Goal: Task Accomplishment & Management: Manage account settings

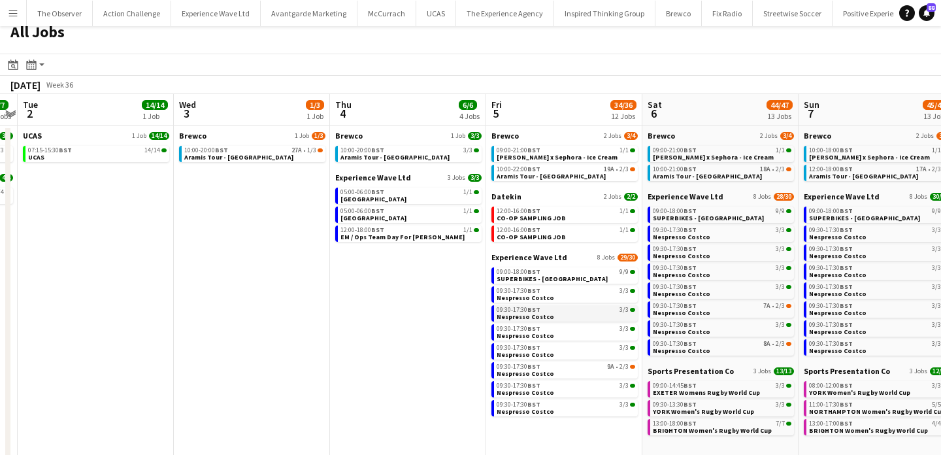
scroll to position [20, 0]
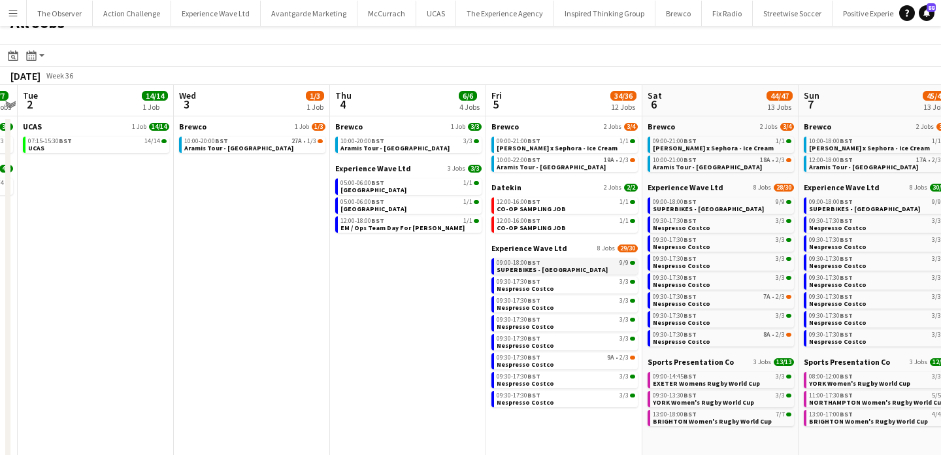
click at [582, 263] on div "09:00-18:00 BST 9/9" at bounding box center [565, 262] width 138 height 7
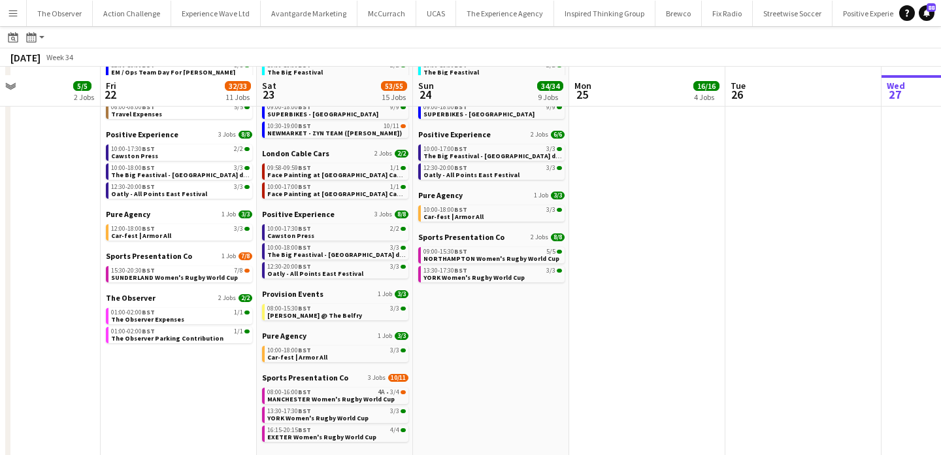
scroll to position [199, 0]
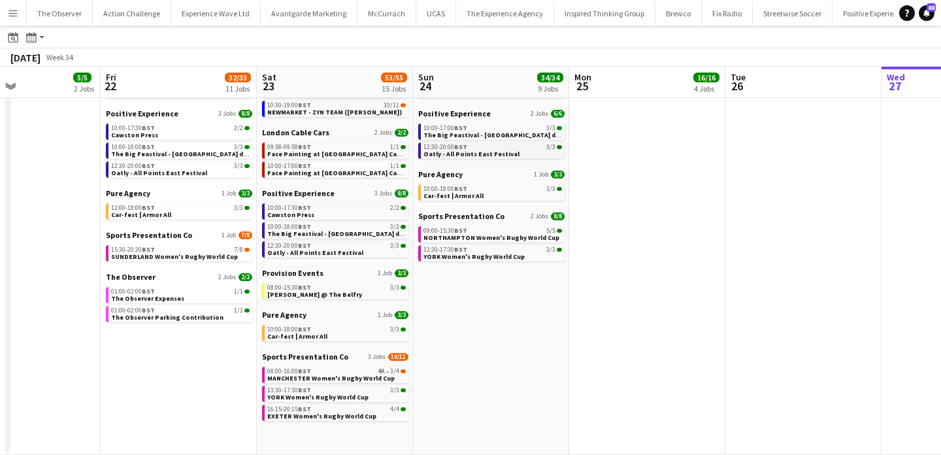
click at [463, 152] on span "Oatly - All Points East Festival" at bounding box center [471, 154] width 96 height 8
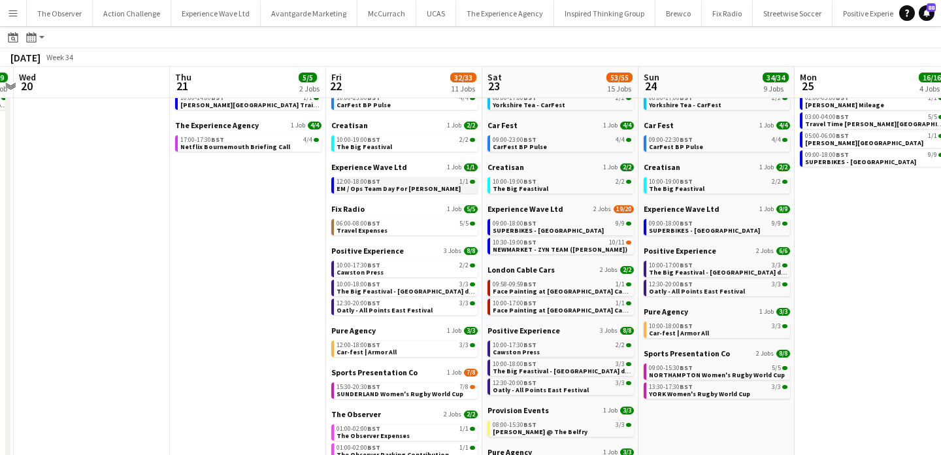
scroll to position [0, 0]
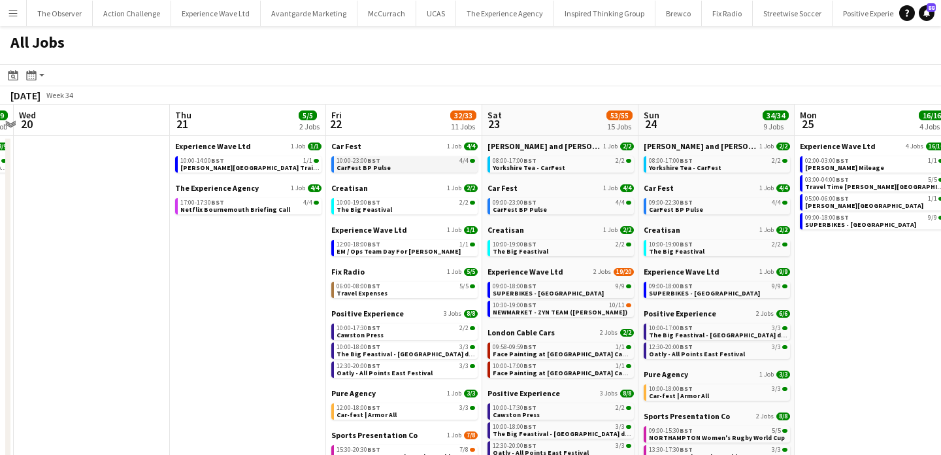
click at [447, 167] on link "10:00-23:00 BST 4/4 CarFest BP Pulse" at bounding box center [405, 163] width 138 height 15
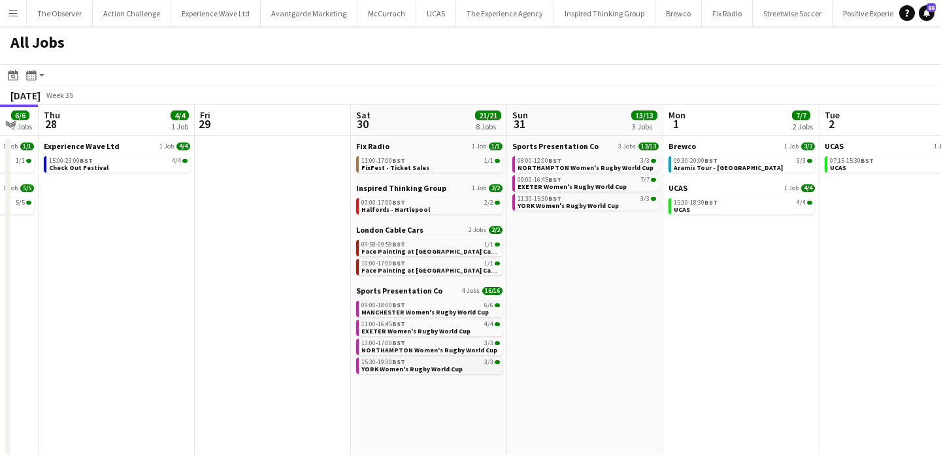
scroll to position [0, 434]
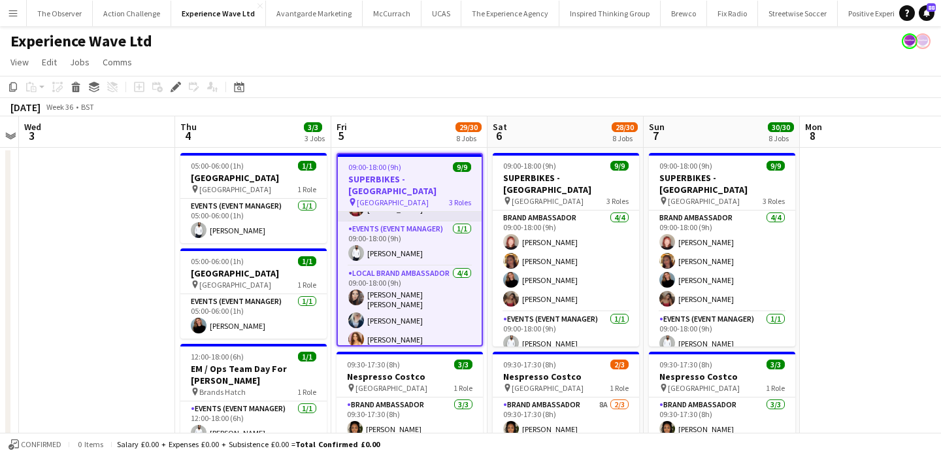
scroll to position [95, 0]
click at [429, 300] on app-card-role "Local Brand Ambassador 4/4 09:00-18:00 (9h) Sarah Josephine Hartley Gemma Owen-…" at bounding box center [410, 315] width 144 height 105
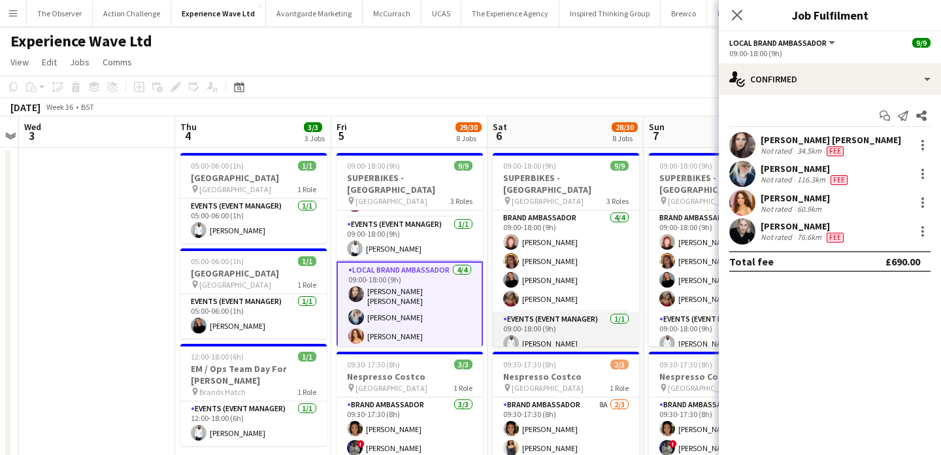
click at [507, 316] on app-card-role "Events (Event Manager) 1/1 09:00-18:00 (9h) Pedro De Marchi" at bounding box center [566, 334] width 146 height 44
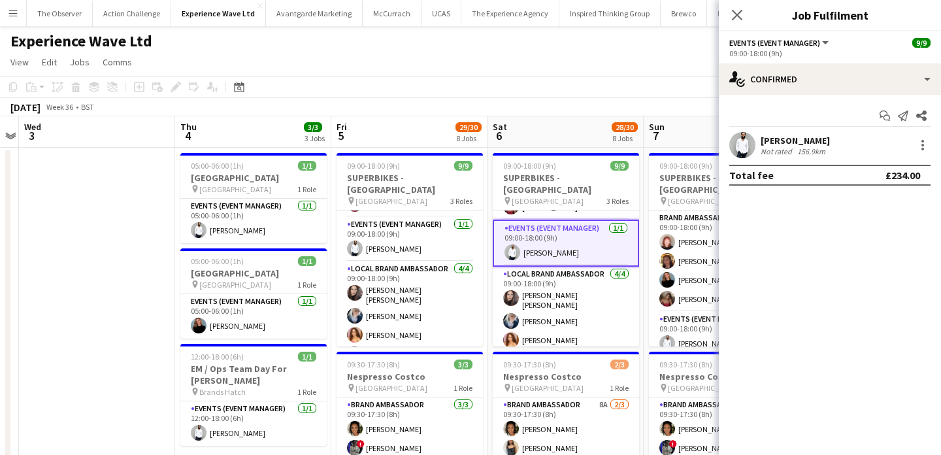
scroll to position [102, 0]
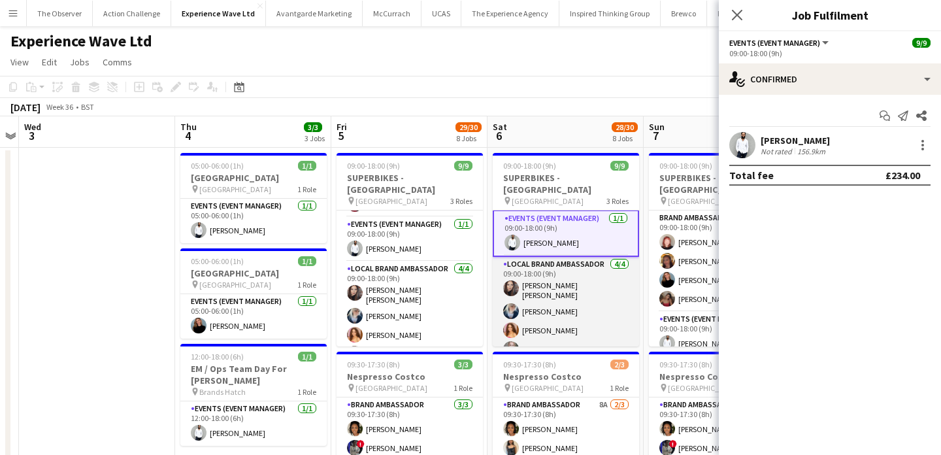
click at [536, 325] on app-card-role "Local Brand Ambassador 4/4 09:00-18:00 (9h) Sarah Josephine Hartley Gemma Owen-…" at bounding box center [566, 309] width 146 height 105
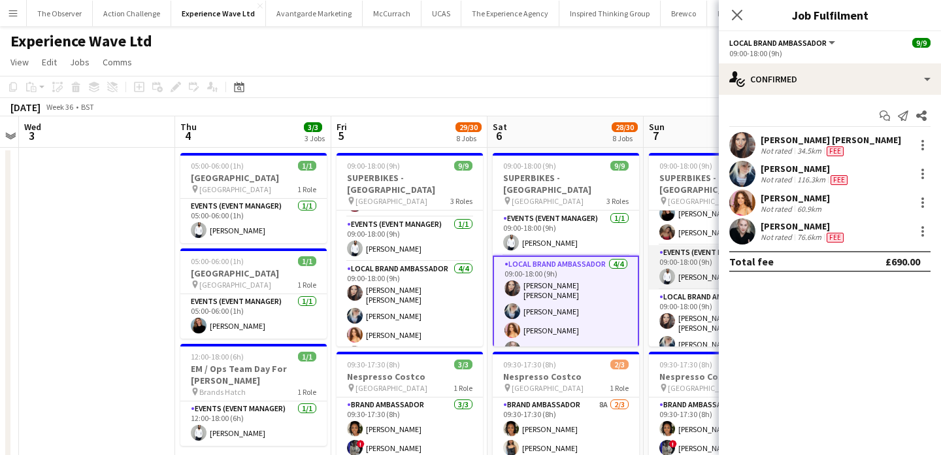
scroll to position [99, 0]
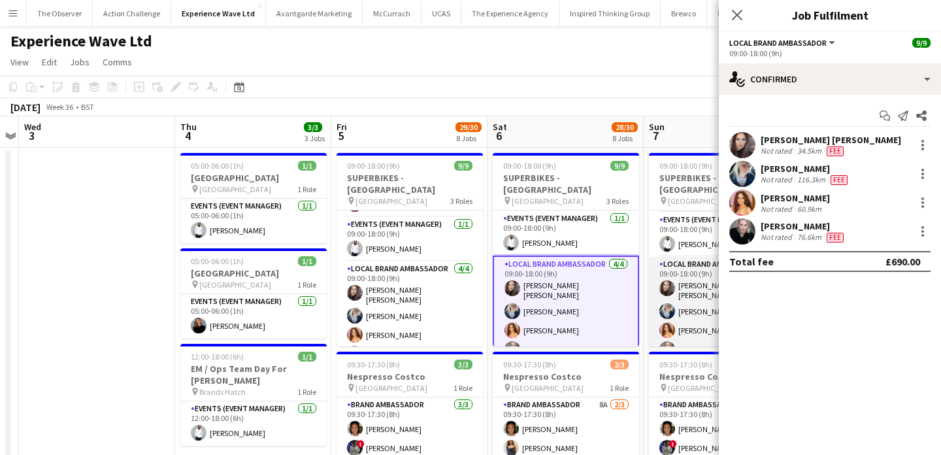
click at [678, 319] on app-card-role "Local Brand Ambassador 4/4 09:00-18:00 (9h) Sarah Josephine Hartley Gemma Owen-…" at bounding box center [722, 309] width 146 height 105
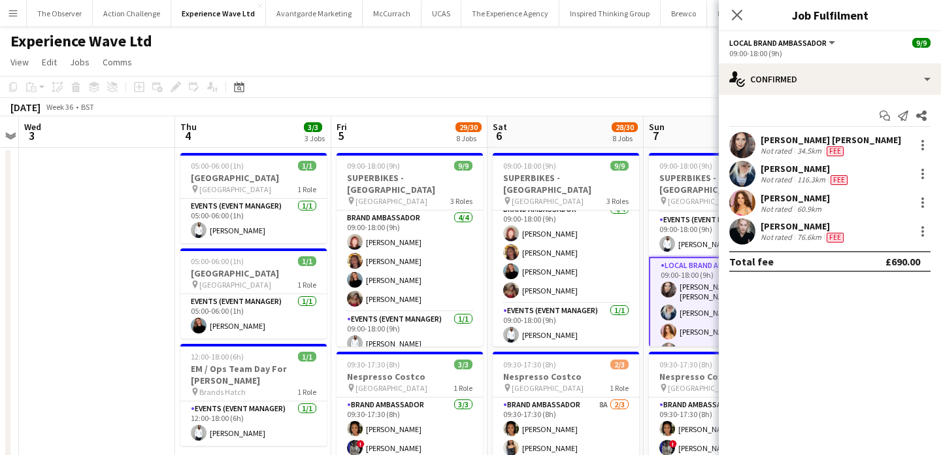
scroll to position [0, 0]
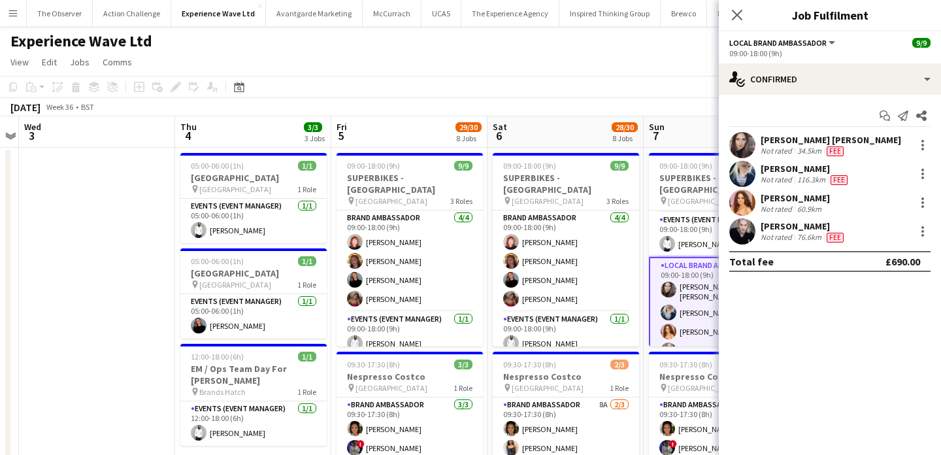
click at [7, 20] on button "Menu" at bounding box center [13, 13] width 26 height 26
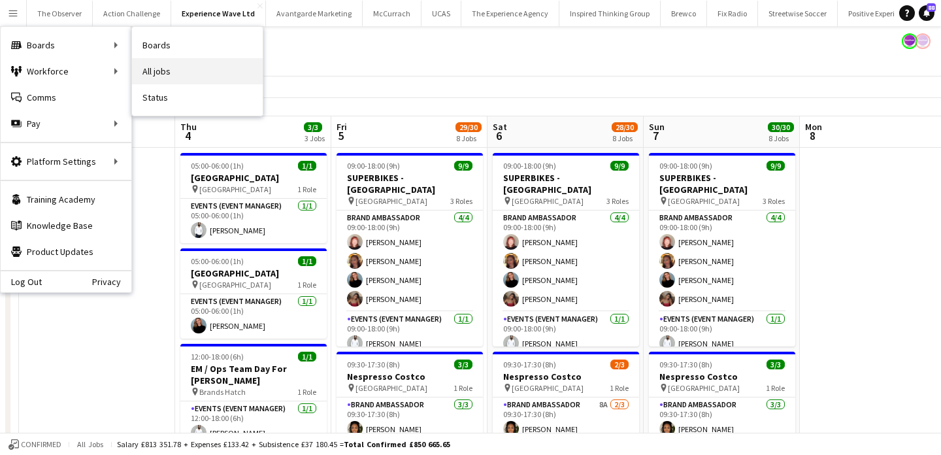
click at [208, 70] on link "All jobs" at bounding box center [197, 71] width 131 height 26
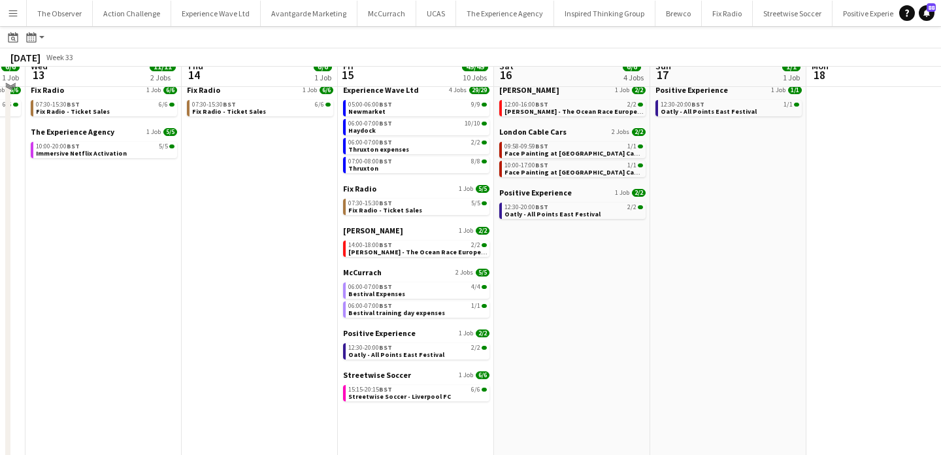
scroll to position [40, 0]
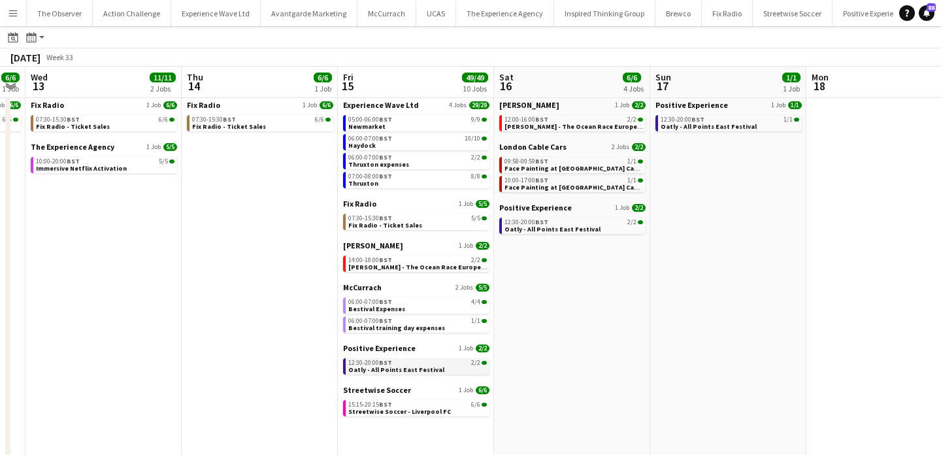
click at [412, 362] on div "12:30-20:00 BST 2/2" at bounding box center [417, 362] width 138 height 7
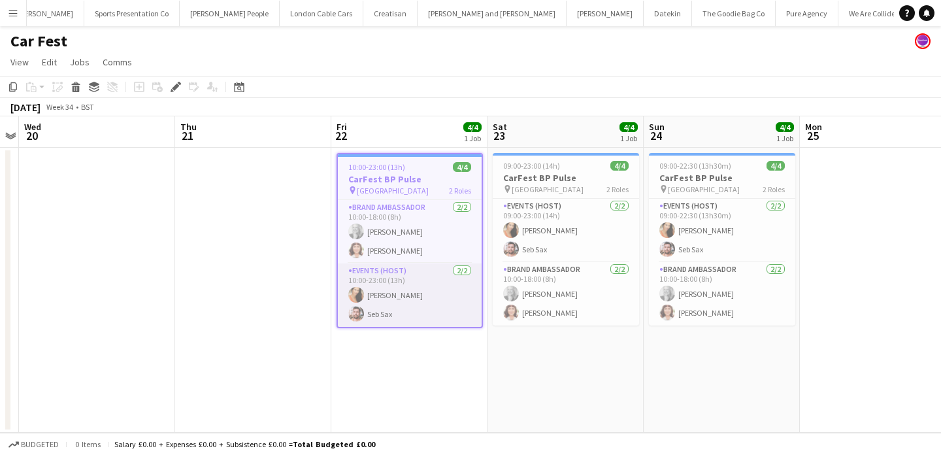
scroll to position [0, 1050]
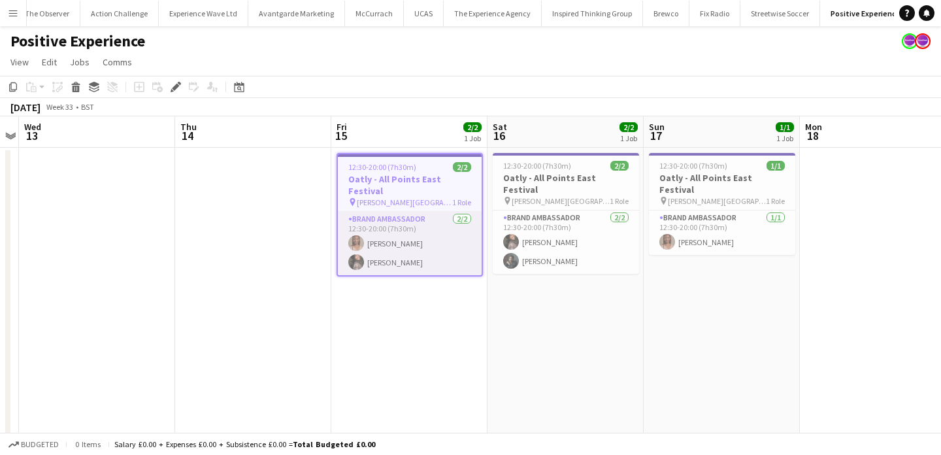
click at [404, 230] on app-card-role "Brand Ambassador [DATE] 12:30-20:00 (7h30m) [PERSON_NAME] [PERSON_NAME]" at bounding box center [410, 243] width 144 height 63
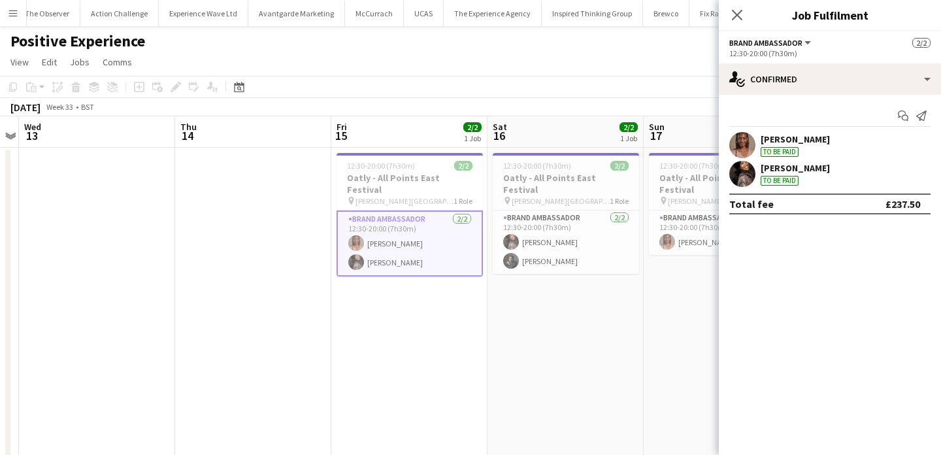
click at [404, 300] on app-date-cell "12:30-20:00 (7h30m) 2/2 Oatly - All Points East Festival pin Victoria Park, Gro…" at bounding box center [409, 307] width 156 height 318
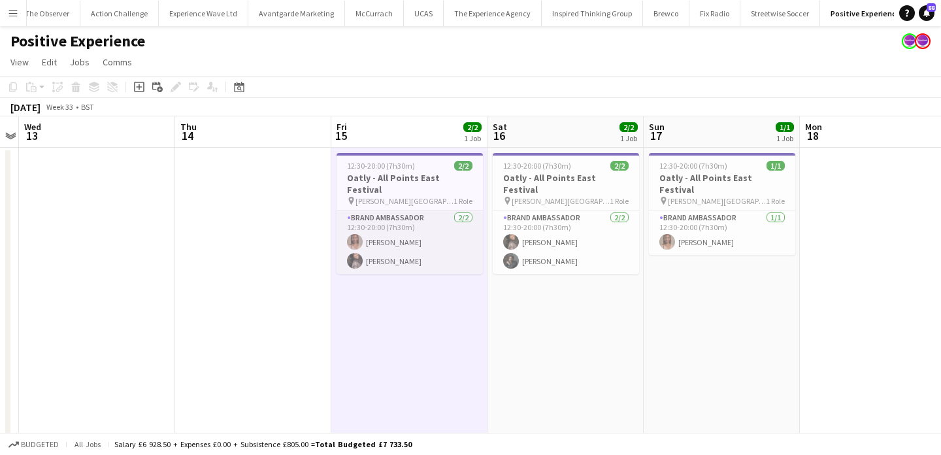
click at [412, 228] on app-card-role "Brand Ambassador 2/2 12:30-20:00 (7h30m) Lyvonne Saunders Seliza Sebastian" at bounding box center [409, 241] width 146 height 63
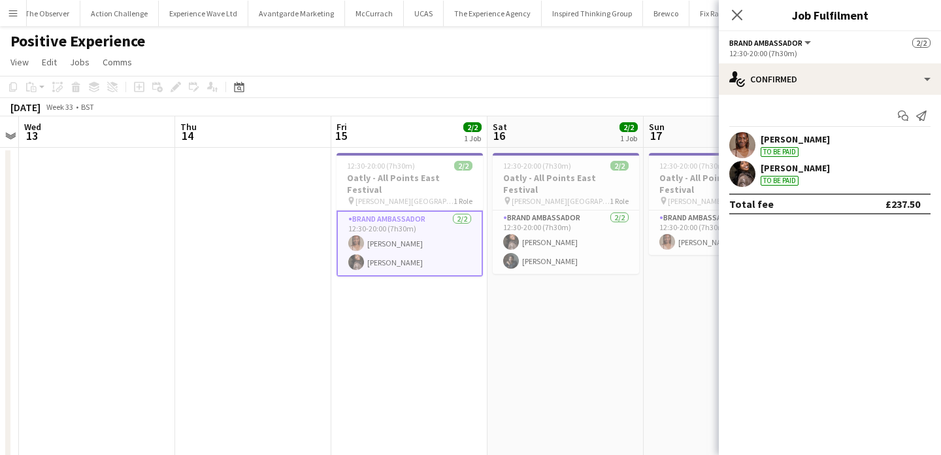
click at [414, 276] on app-date-cell "12:30-20:00 (7h30m) 2/2 Oatly - All Points East Festival pin Victoria Park, Gro…" at bounding box center [409, 307] width 156 height 318
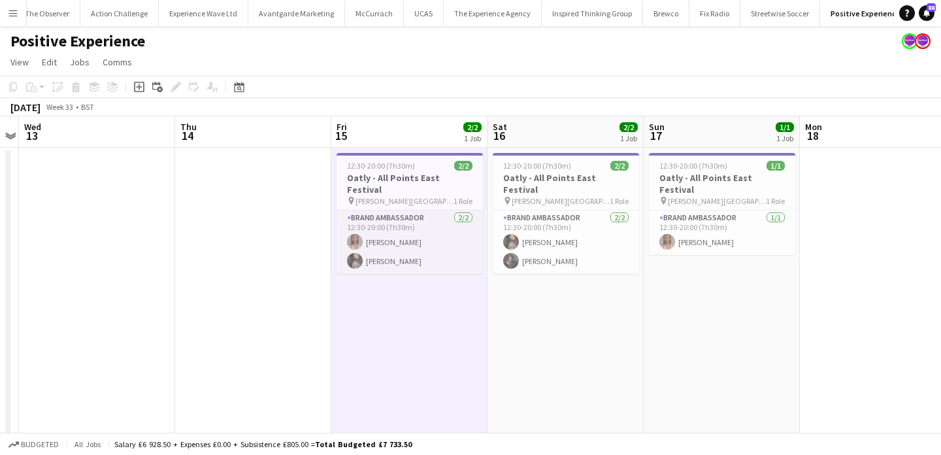
click at [419, 220] on app-card-role "Brand Ambassador 2/2 12:30-20:00 (7h30m) Lyvonne Saunders Seliza Sebastian" at bounding box center [409, 241] width 146 height 63
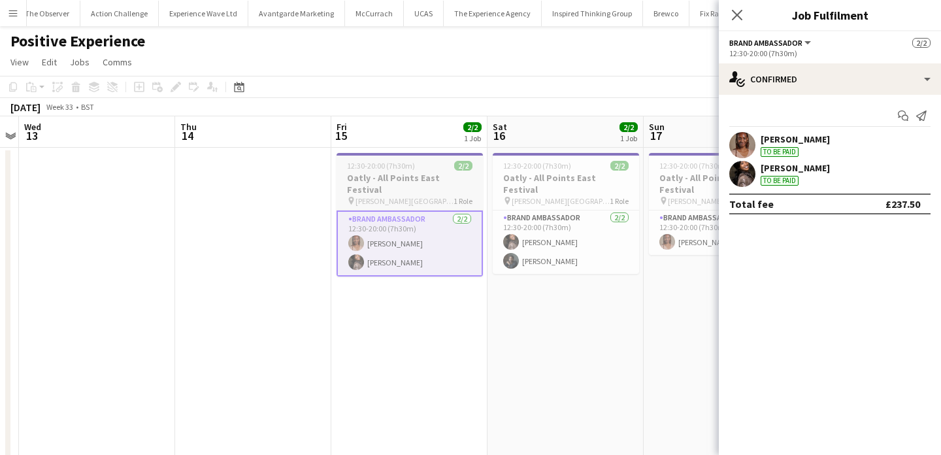
click at [423, 196] on span "Victoria Park, Grove Road, London E3" at bounding box center [404, 201] width 98 height 10
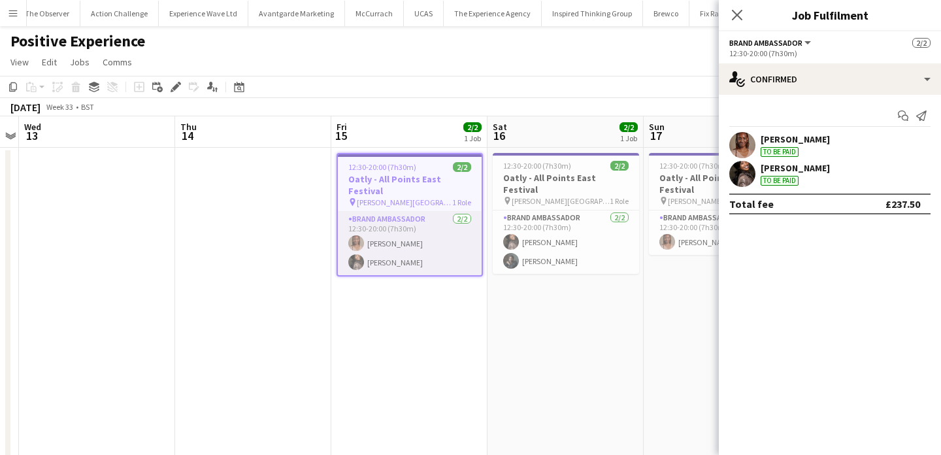
click at [422, 212] on app-card-role "Brand Ambassador 2/2 12:30-20:00 (7h30m) Lyvonne Saunders Seliza Sebastian" at bounding box center [410, 243] width 144 height 63
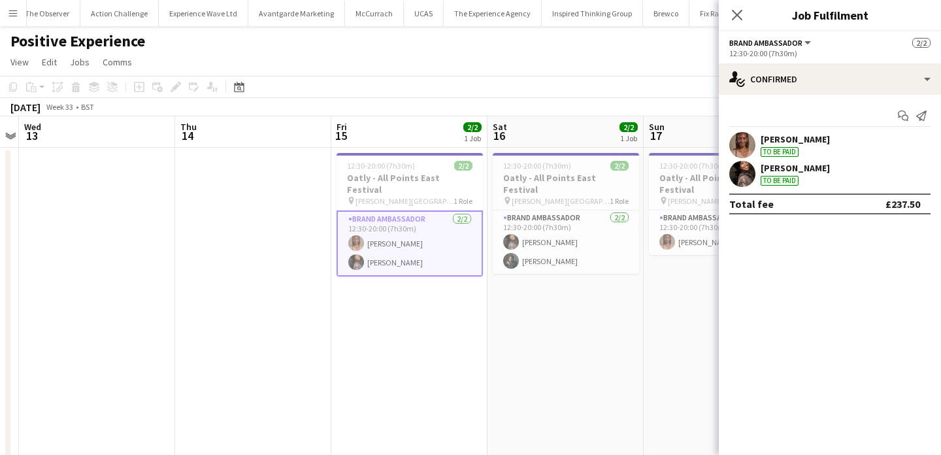
click at [427, 283] on app-date-cell "12:30-20:00 (7h30m) 2/2 Oatly - All Points East Festival pin Victoria Park, Gro…" at bounding box center [409, 307] width 156 height 318
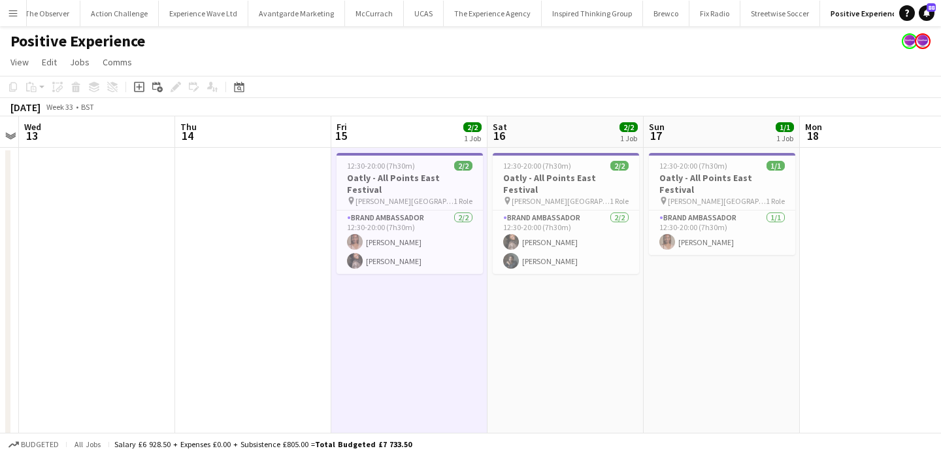
click at [8, 20] on button "Menu" at bounding box center [13, 13] width 26 height 26
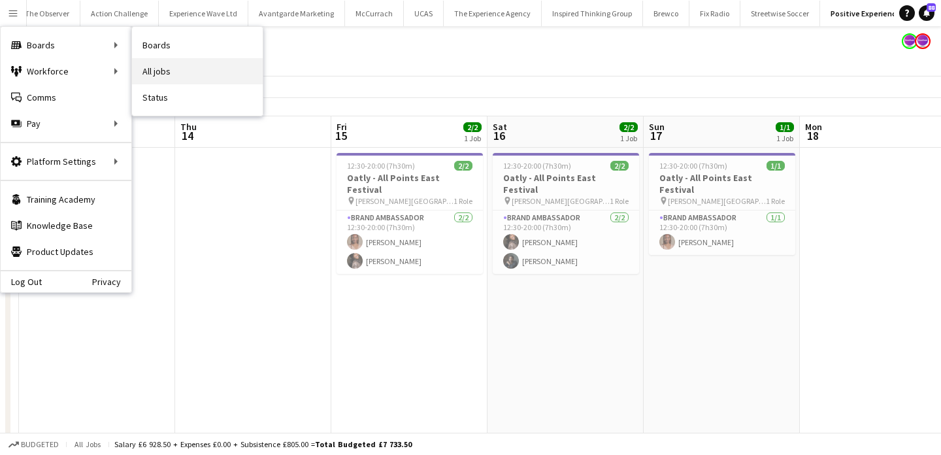
click at [182, 65] on link "All jobs" at bounding box center [197, 71] width 131 height 26
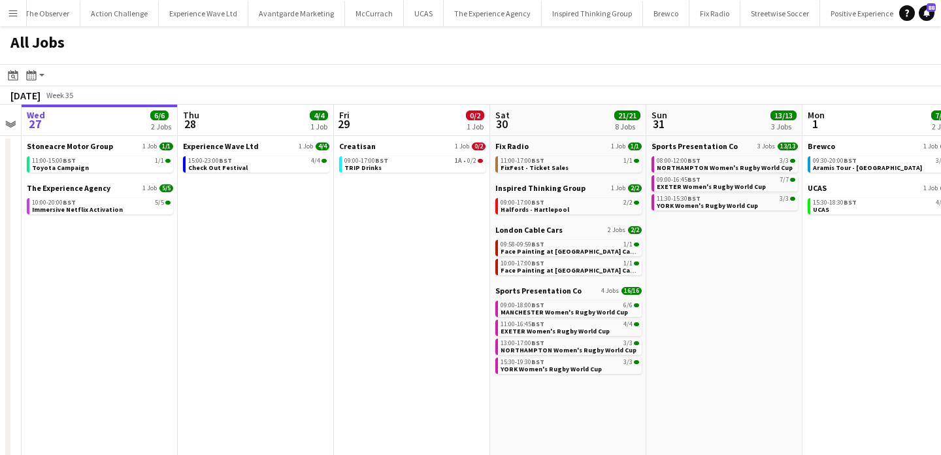
scroll to position [0, 290]
click at [696, 184] on span "EXETER Women's Rugby World Cup" at bounding box center [711, 186] width 109 height 8
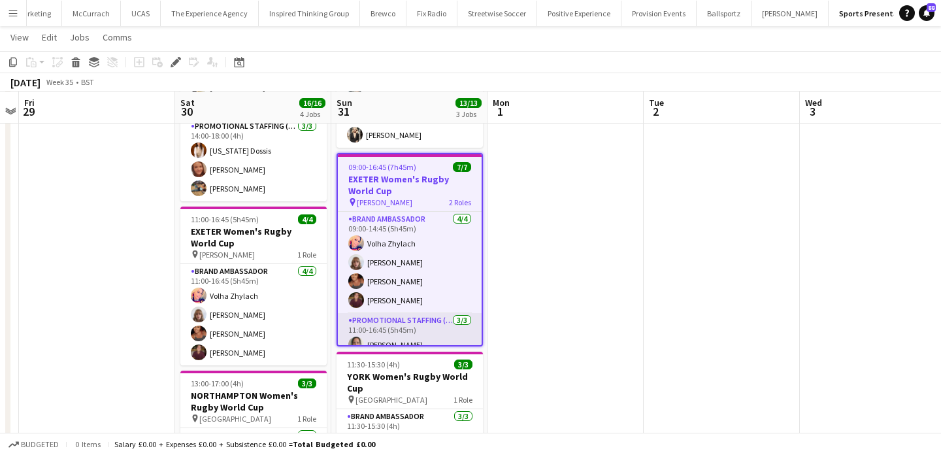
scroll to position [50, 0]
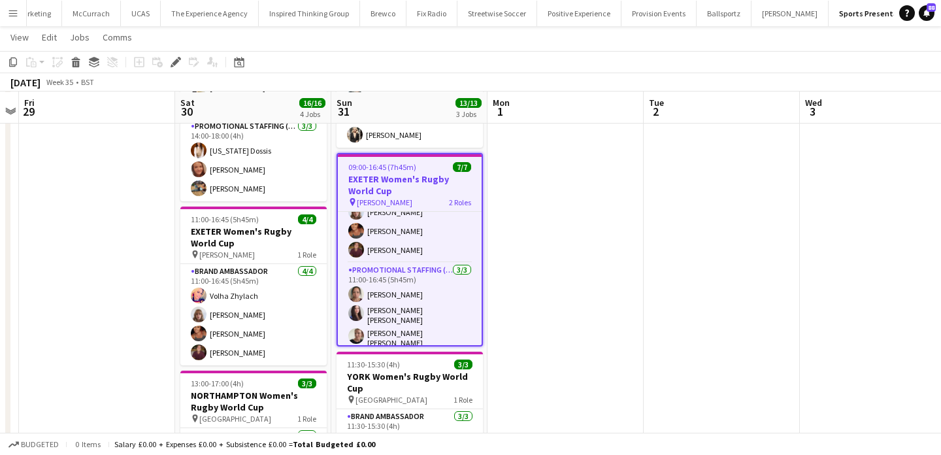
click at [18, 14] on app-icon "Menu" at bounding box center [13, 13] width 10 height 10
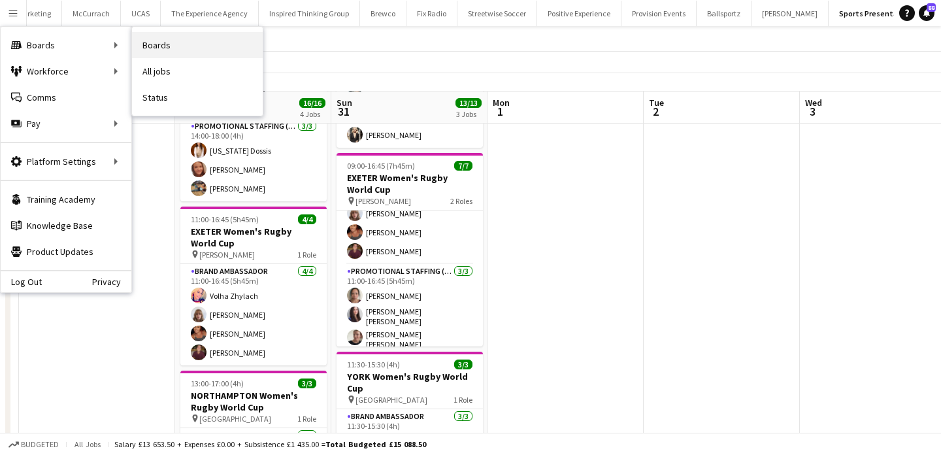
click at [165, 57] on link "Boards" at bounding box center [197, 45] width 131 height 26
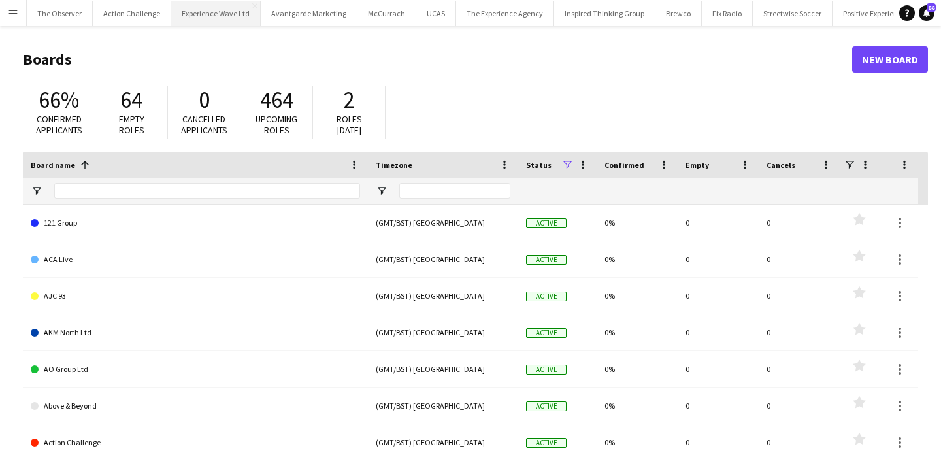
click at [218, 9] on button "Experience Wave Ltd Close" at bounding box center [215, 13] width 89 height 25
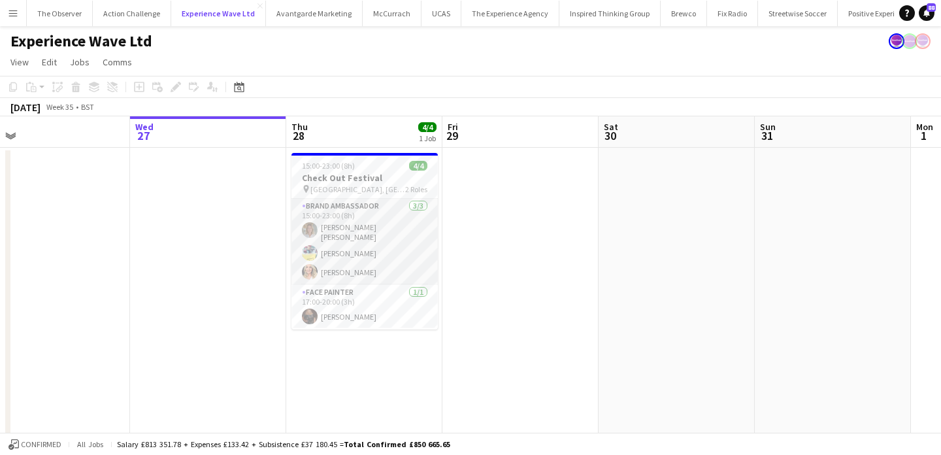
scroll to position [8, 0]
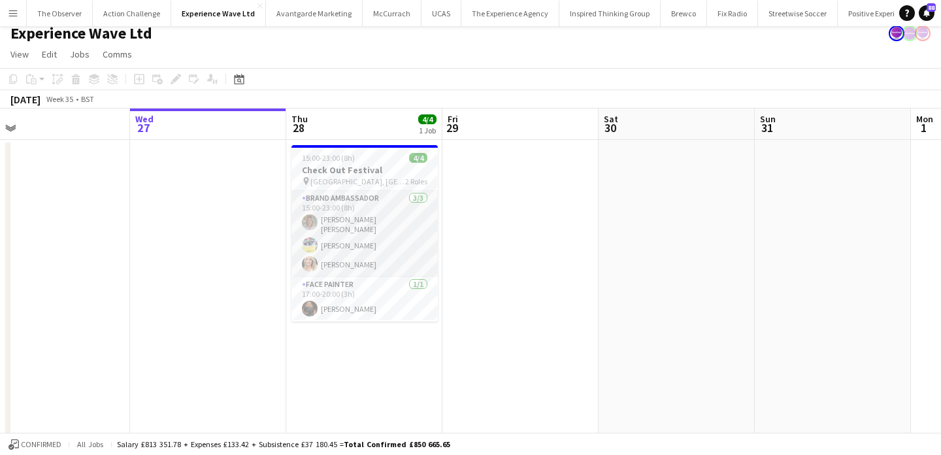
click at [395, 248] on app-card-role "Brand Ambassador [DATE] 15:00-23:00 (8h) [PERSON_NAME] [PERSON_NAME] [PERSON_NA…" at bounding box center [364, 234] width 146 height 86
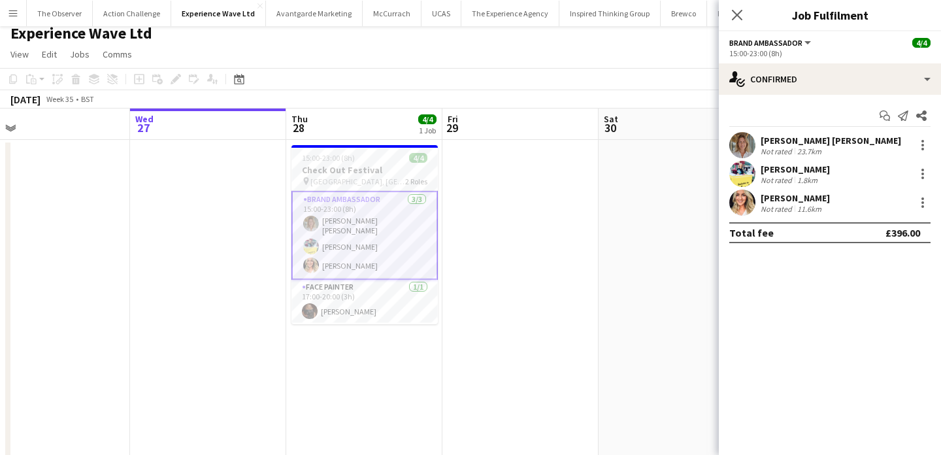
click at [489, 246] on app-date-cell at bounding box center [520, 446] width 156 height 613
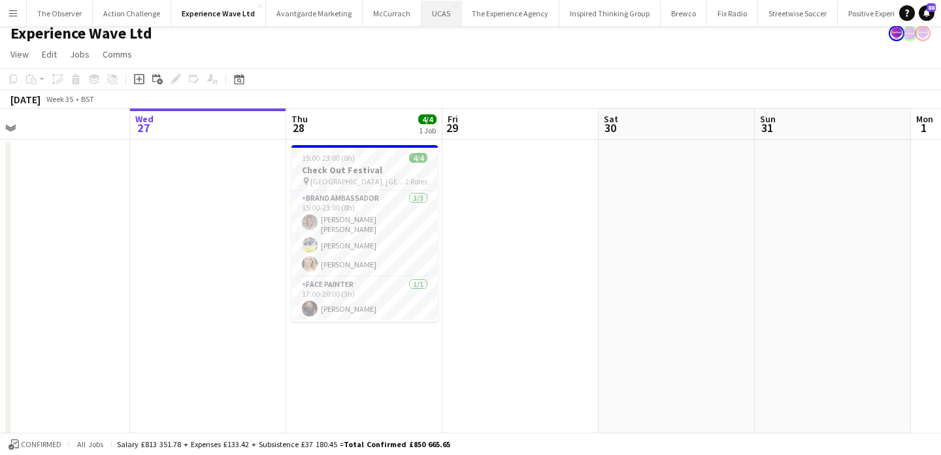
scroll to position [0, 0]
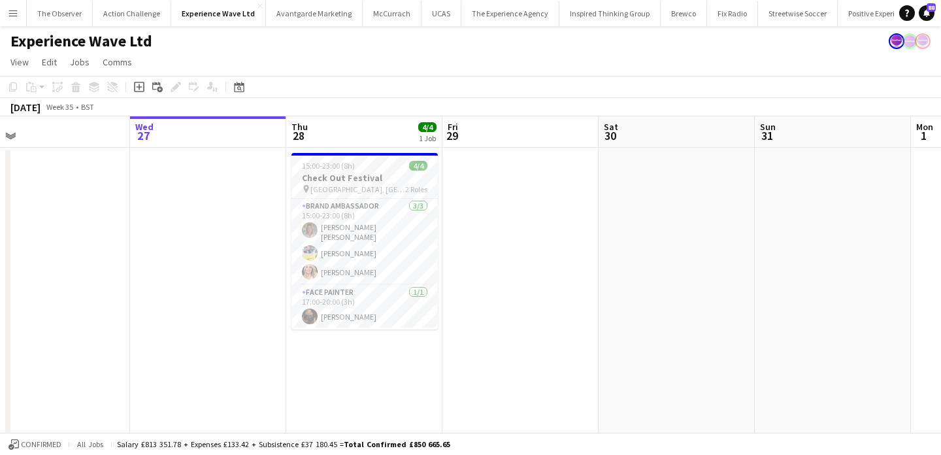
click at [11, 16] on app-icon "Menu" at bounding box center [13, 13] width 10 height 10
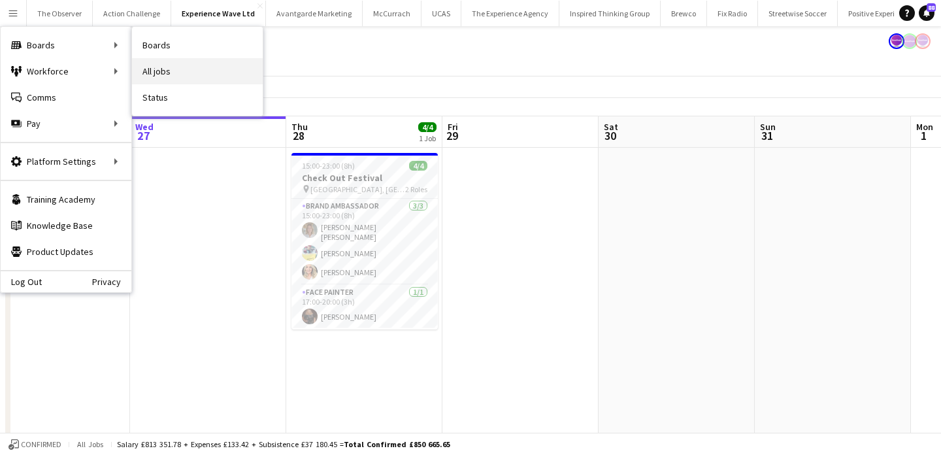
click at [158, 76] on link "All jobs" at bounding box center [197, 71] width 131 height 26
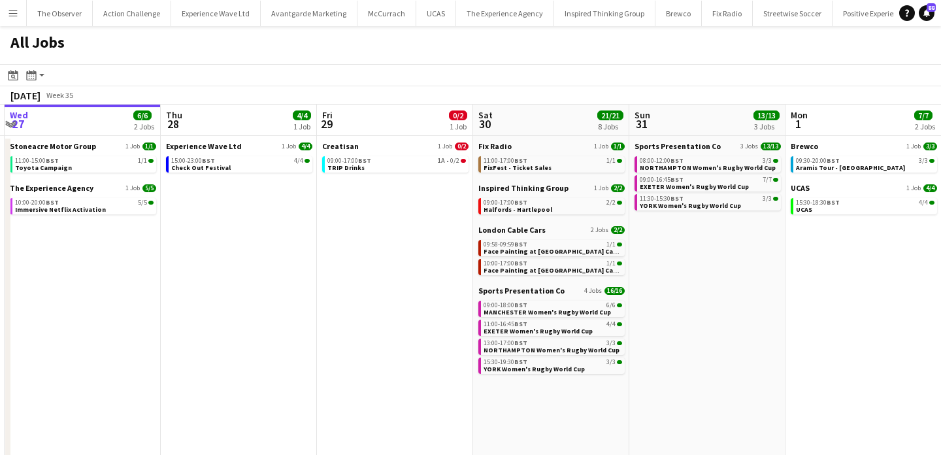
scroll to position [0, 487]
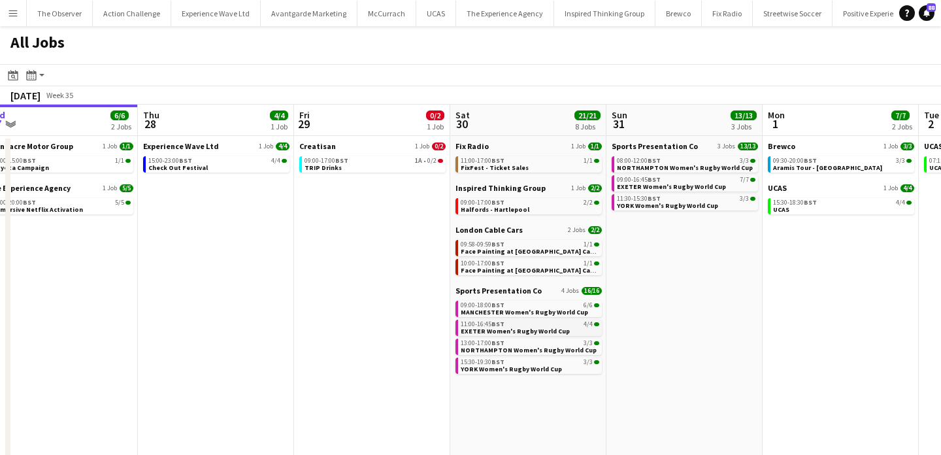
click at [528, 328] on span "EXETER Women's Rugby World Cup" at bounding box center [515, 331] width 109 height 8
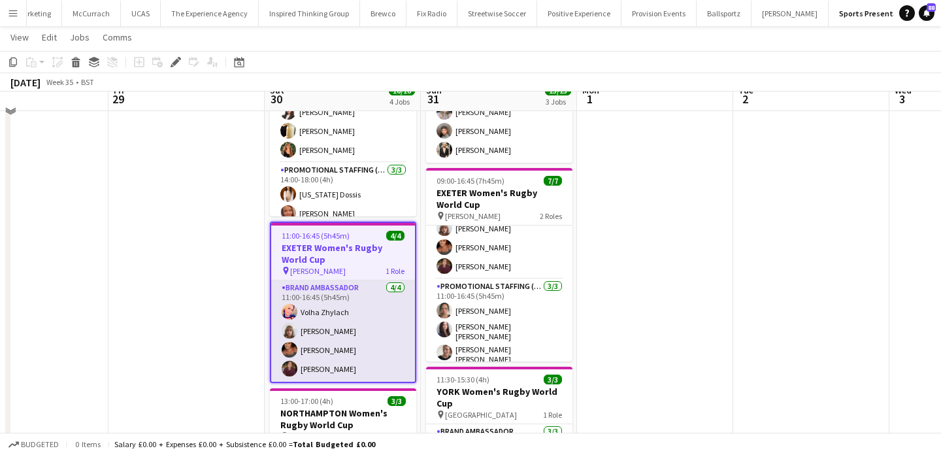
scroll to position [117, 0]
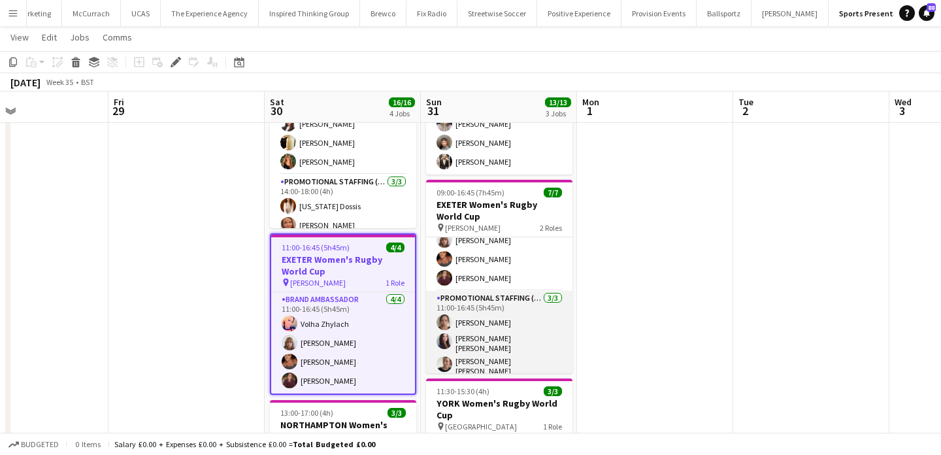
click at [495, 329] on app-card-role "Promotional Staffing (Brand Ambassadors) [DATE] 11:00-16:45 (5h45m) [PERSON_NAM…" at bounding box center [499, 336] width 146 height 90
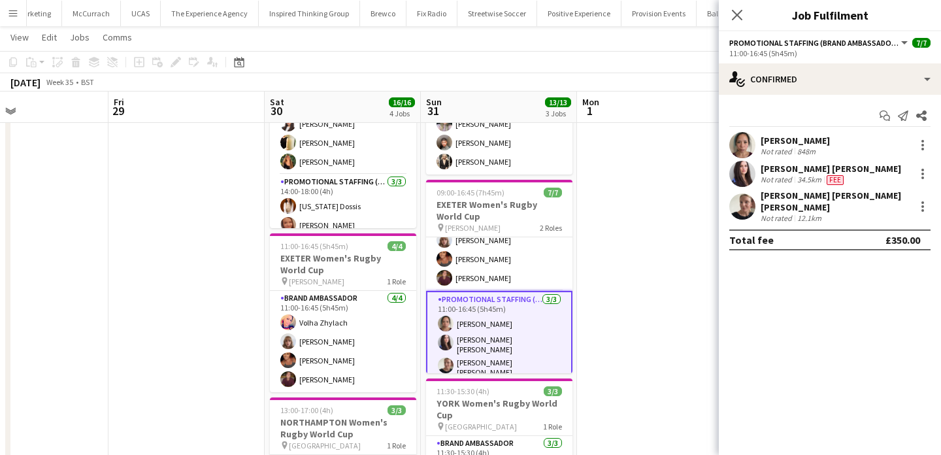
click at [800, 201] on div "[PERSON_NAME] [PERSON_NAME] [PERSON_NAME]" at bounding box center [834, 201] width 149 height 24
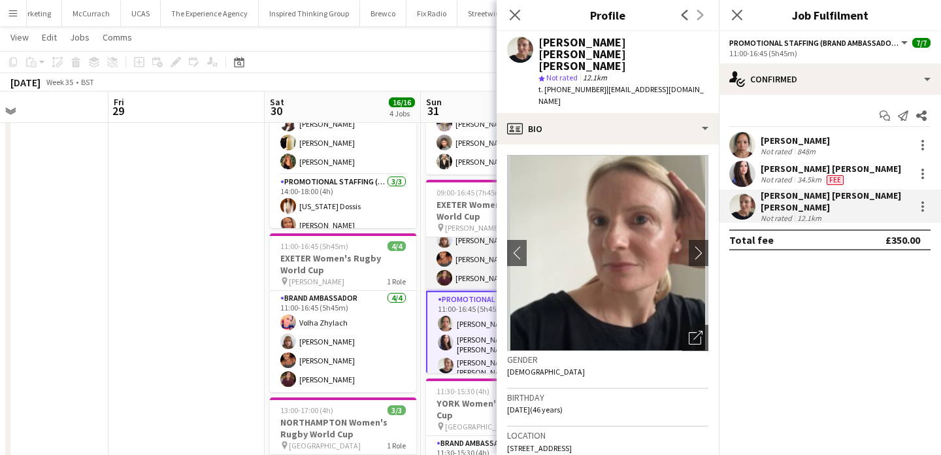
scroll to position [50, 0]
click at [227, 374] on app-date-cell at bounding box center [186, 370] width 156 height 682
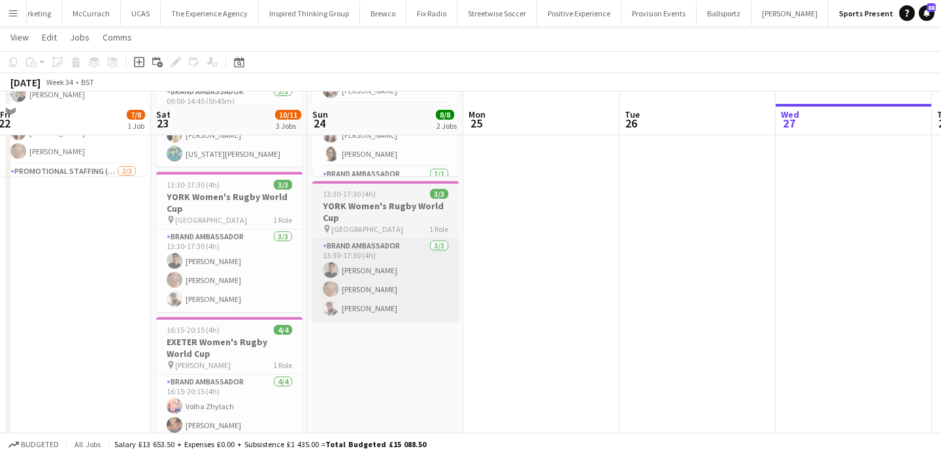
scroll to position [233, 0]
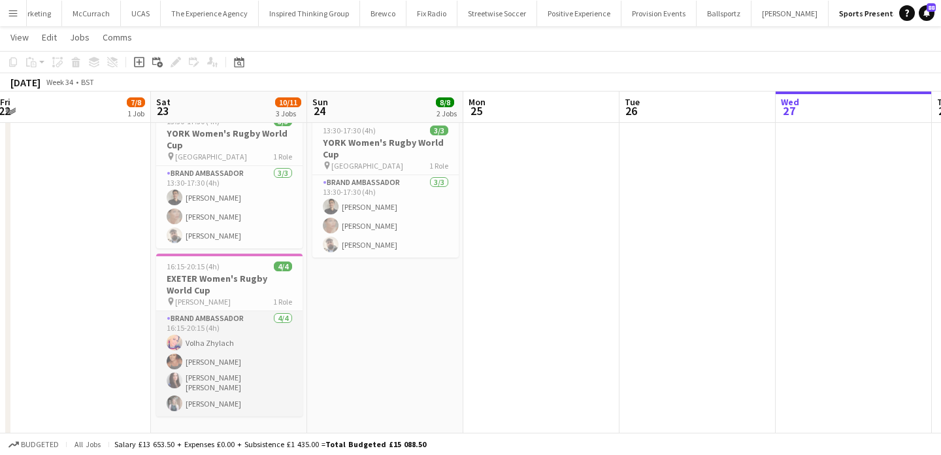
click at [281, 379] on app-card-role "Brand Ambassador [DATE] 16:15-20:15 (4h) [PERSON_NAME] Zhylach [PERSON_NAME] [P…" at bounding box center [229, 363] width 146 height 105
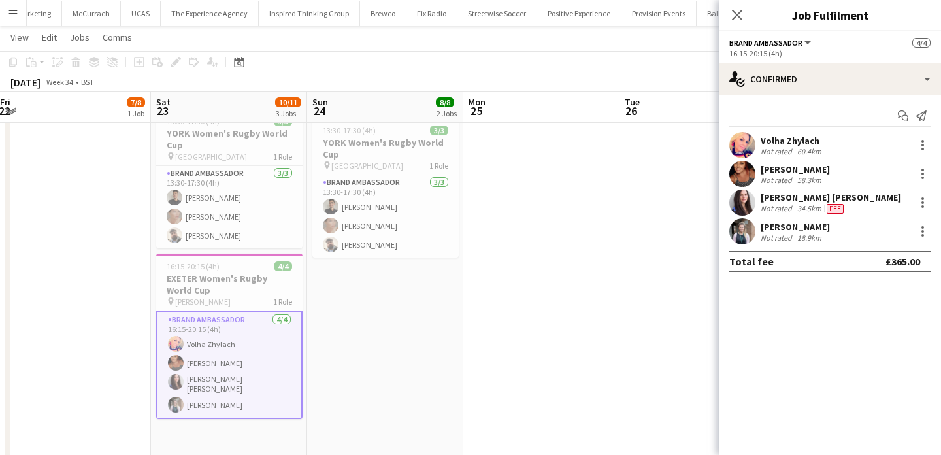
click at [354, 361] on app-date-cell "09:00-15:30 (6h30m) 5/5 NORTHAMPTON Women's Rugby World Cup pin [PERSON_NAME] G…" at bounding box center [385, 255] width 156 height 682
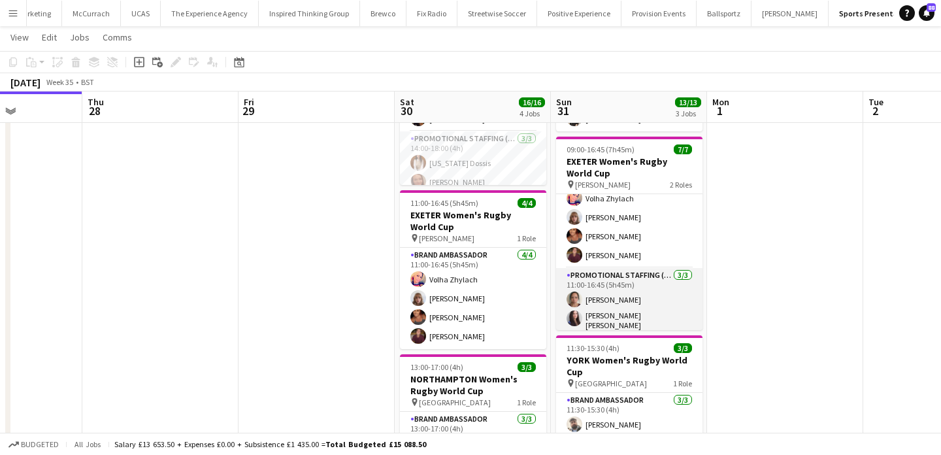
scroll to position [0, 0]
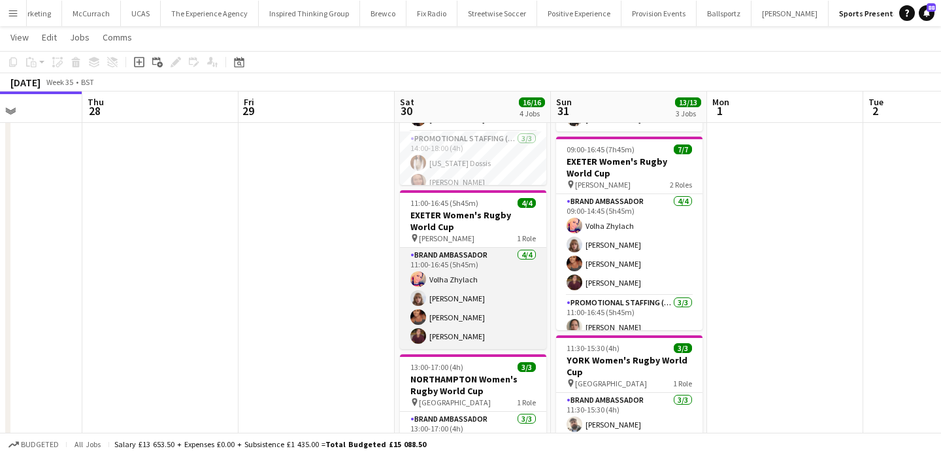
click at [515, 314] on app-card-role "Brand Ambassador [DATE] 11:00-16:45 (5h45m) [PERSON_NAME] [PERSON_NAME] [PERSON…" at bounding box center [473, 298] width 146 height 101
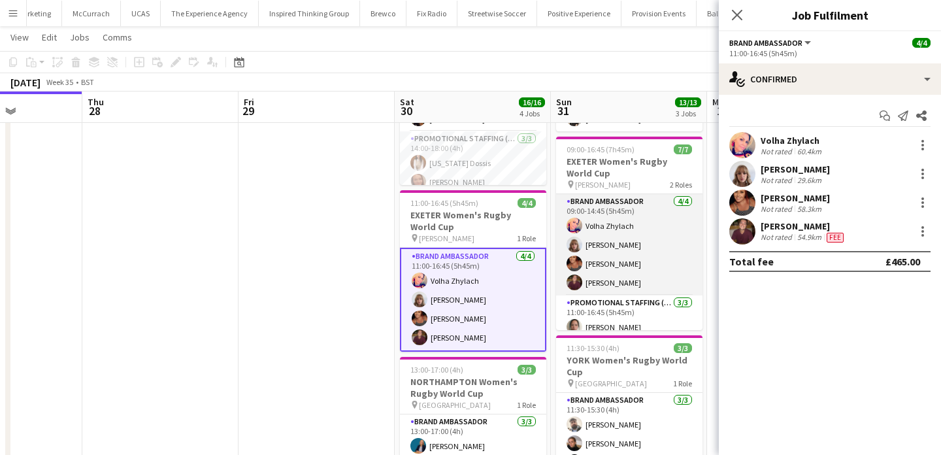
click at [619, 266] on app-card-role "Brand Ambassador [DATE] 09:00-14:45 (5h45m) [PERSON_NAME] [PERSON_NAME] [PERSON…" at bounding box center [629, 244] width 146 height 101
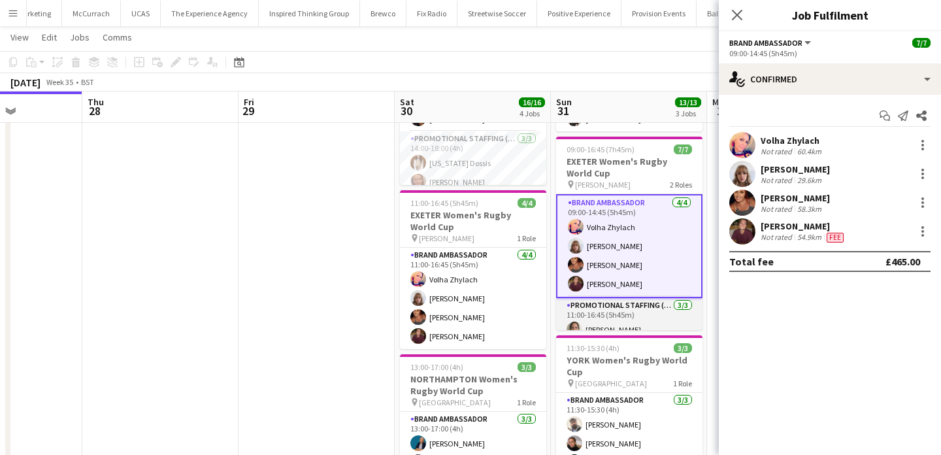
click at [626, 307] on app-card-role "Promotional Staffing (Brand Ambassadors) [DATE] 11:00-16:45 (5h45m) [PERSON_NAM…" at bounding box center [629, 343] width 146 height 90
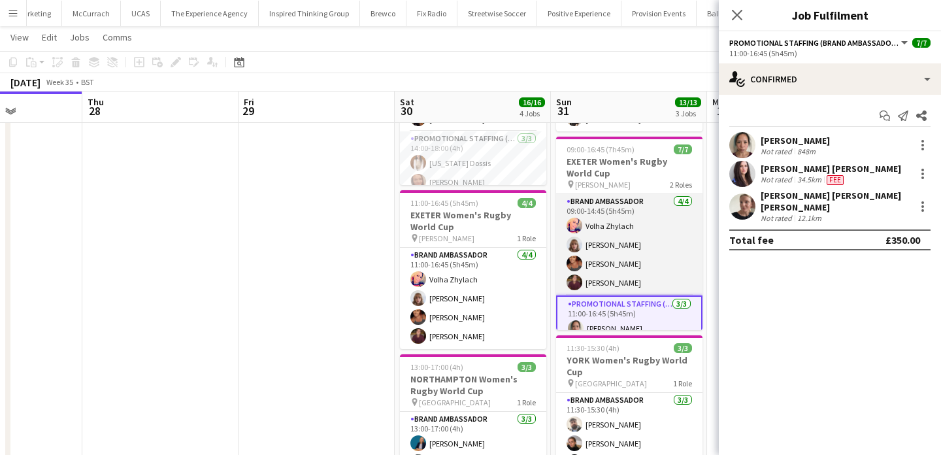
click at [641, 277] on app-card-role "Brand Ambassador [DATE] 09:00-14:45 (5h45m) [PERSON_NAME] [PERSON_NAME] [PERSON…" at bounding box center [629, 244] width 146 height 101
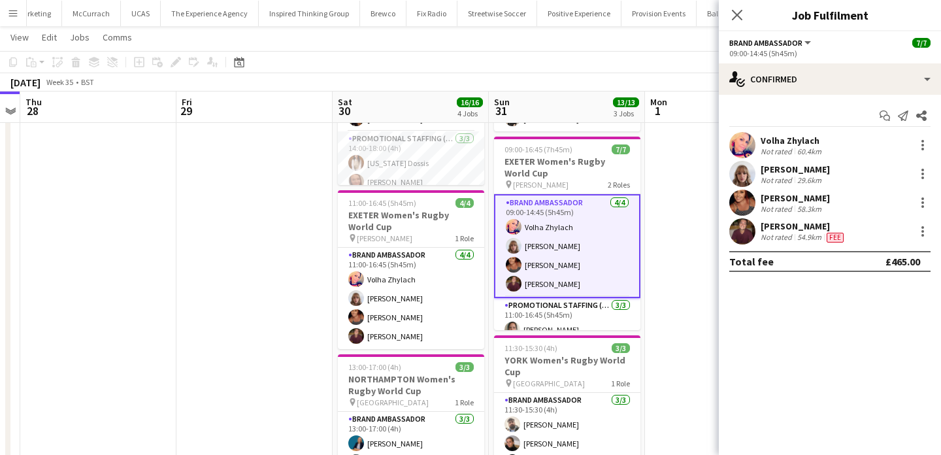
scroll to position [0, 611]
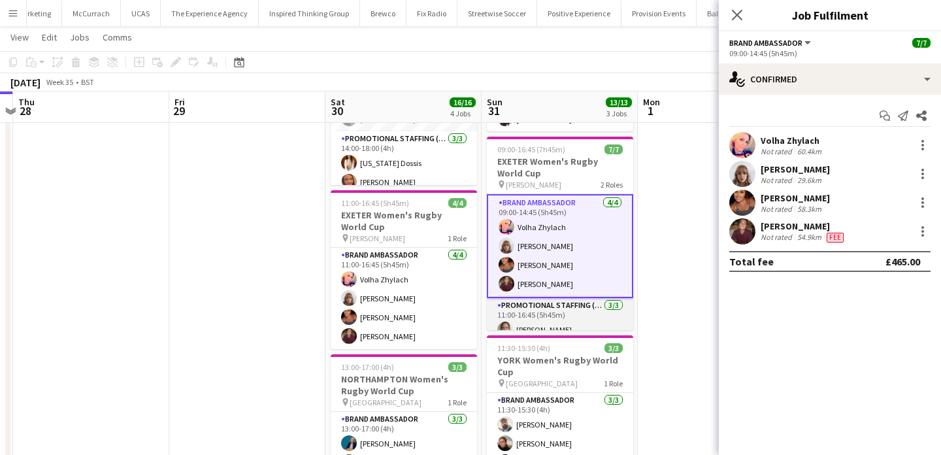
click at [597, 309] on app-card-role "Promotional Staffing (Brand Ambassadors) [DATE] 11:00-16:45 (5h45m) [PERSON_NAM…" at bounding box center [560, 343] width 146 height 90
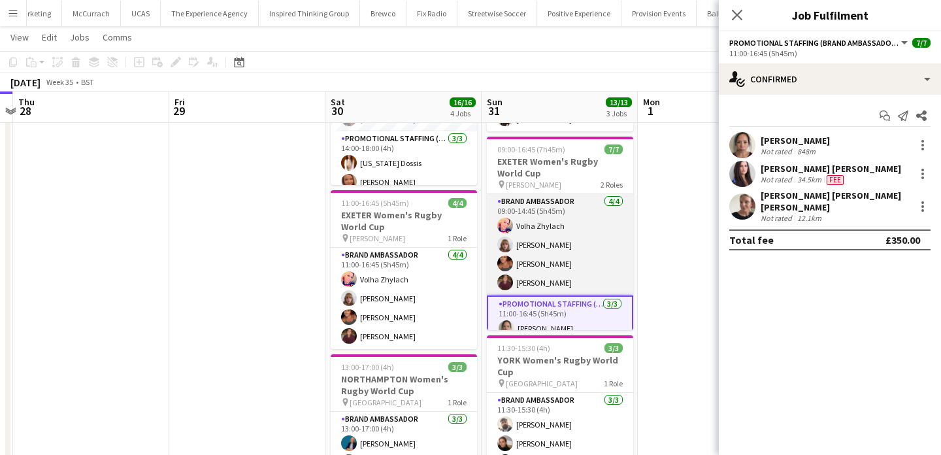
click at [599, 280] on app-card-role "Brand Ambassador [DATE] 09:00-14:45 (5h45m) [PERSON_NAME] [PERSON_NAME] [PERSON…" at bounding box center [560, 244] width 146 height 101
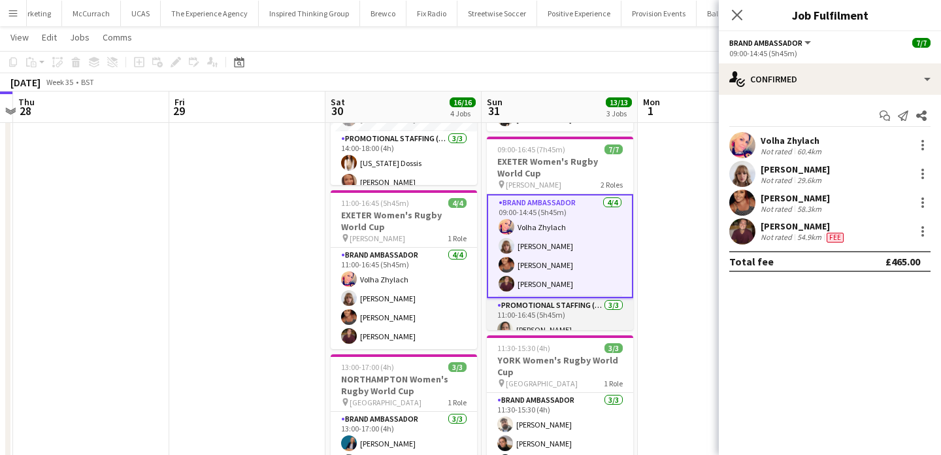
click at [599, 312] on app-card-role "Promotional Staffing (Brand Ambassadors) [DATE] 11:00-16:45 (5h45m) [PERSON_NAM…" at bounding box center [560, 343] width 146 height 90
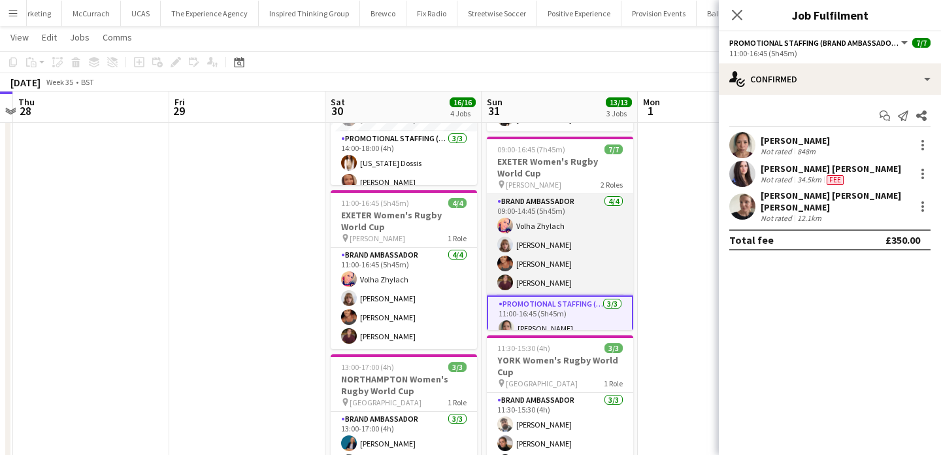
click at [602, 272] on app-card-role "Brand Ambassador [DATE] 09:00-14:45 (5h45m) [PERSON_NAME] [PERSON_NAME] [PERSON…" at bounding box center [560, 244] width 146 height 101
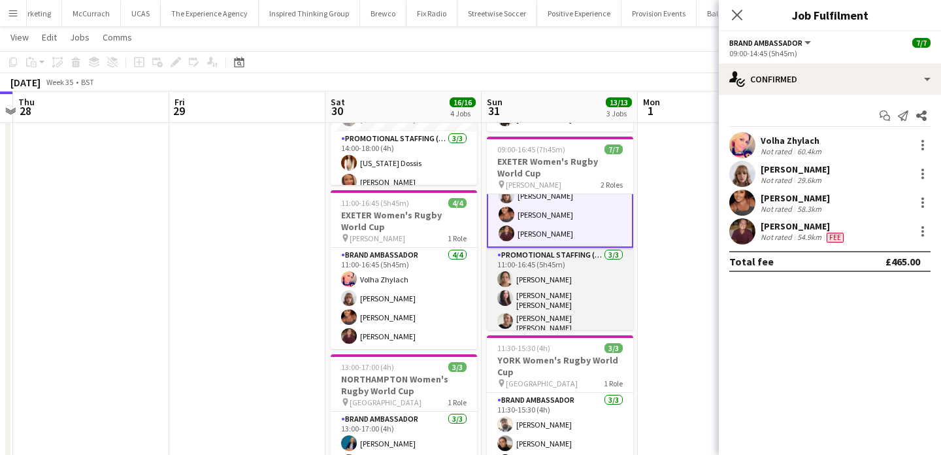
click at [576, 298] on app-card-role "Promotional Staffing (Brand Ambassadors) [DATE] 11:00-16:45 (5h45m) [PERSON_NAM…" at bounding box center [560, 293] width 146 height 90
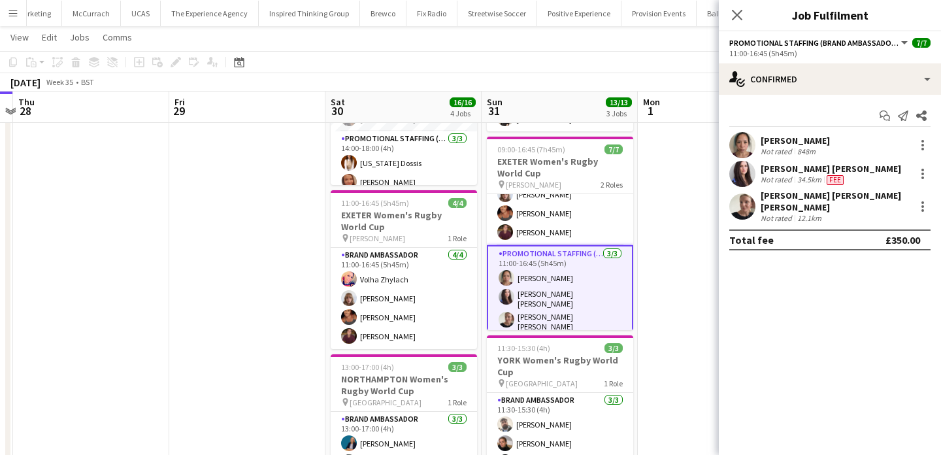
scroll to position [49, 0]
click at [636, 290] on app-date-cell "08:00-12:00 (4h) 3/3 NORTHAMPTON Women's Rugby World Cup pin [PERSON_NAME] Gard…" at bounding box center [559, 327] width 156 height 682
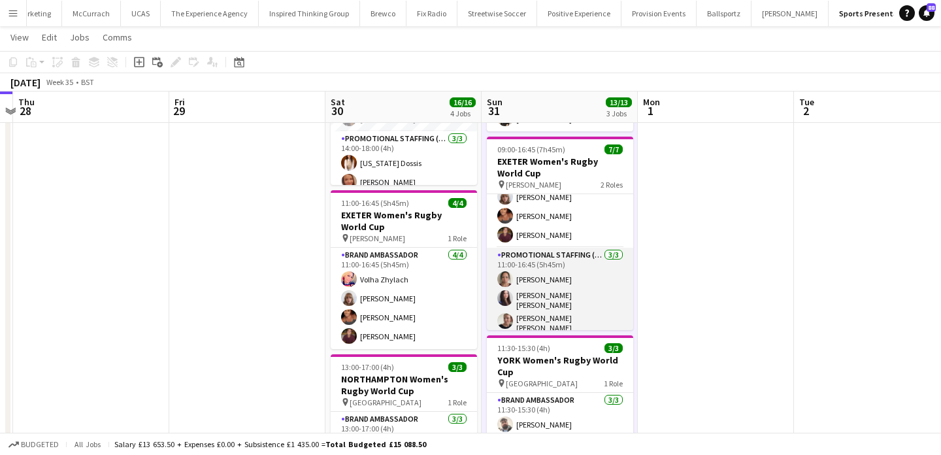
click at [596, 300] on app-card-role "Promotional Staffing (Brand Ambassadors) [DATE] 11:00-16:45 (5h45m) [PERSON_NAM…" at bounding box center [560, 293] width 146 height 90
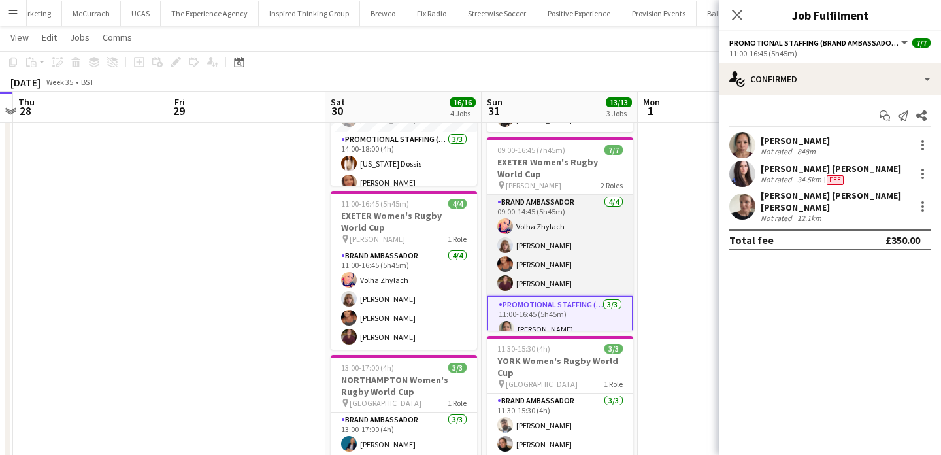
scroll to position [1, 0]
click at [598, 262] on app-card-role "Brand Ambassador [DATE] 09:00-14:45 (5h45m) [PERSON_NAME] [PERSON_NAME] [PERSON…" at bounding box center [560, 244] width 146 height 101
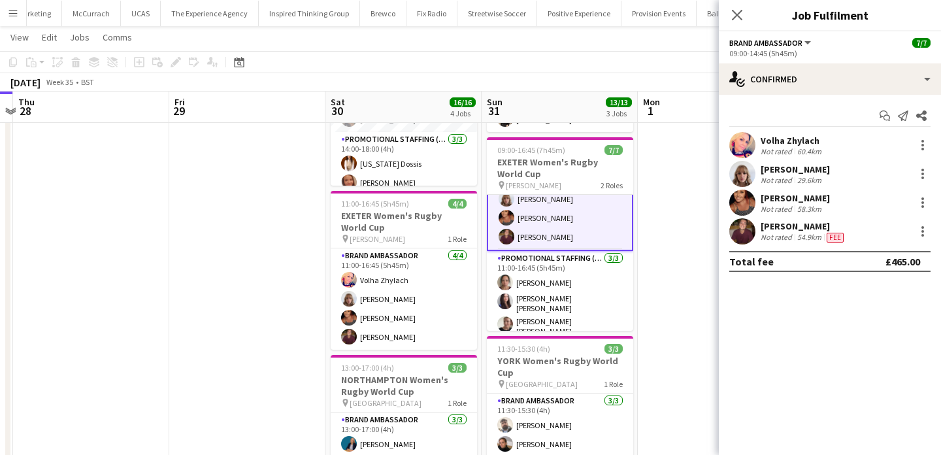
scroll to position [50, 0]
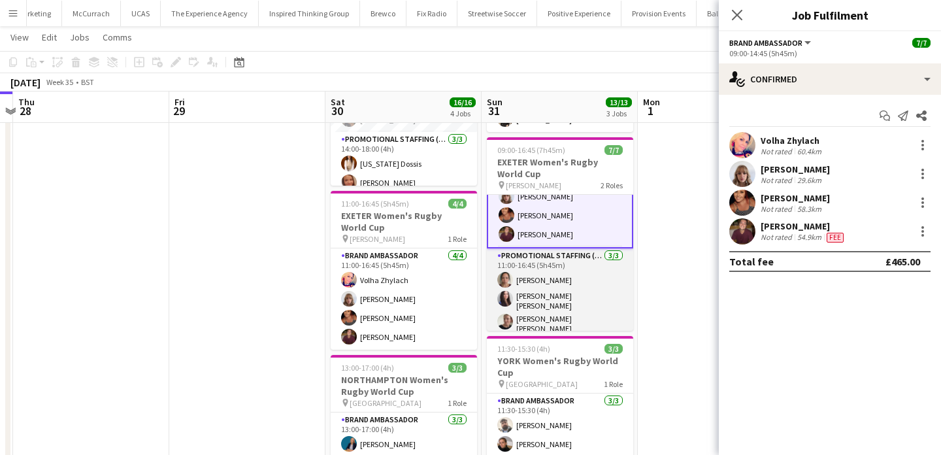
click at [595, 273] on app-card-role "Promotional Staffing (Brand Ambassadors) [DATE] 11:00-16:45 (5h45m) [PERSON_NAM…" at bounding box center [560, 293] width 146 height 90
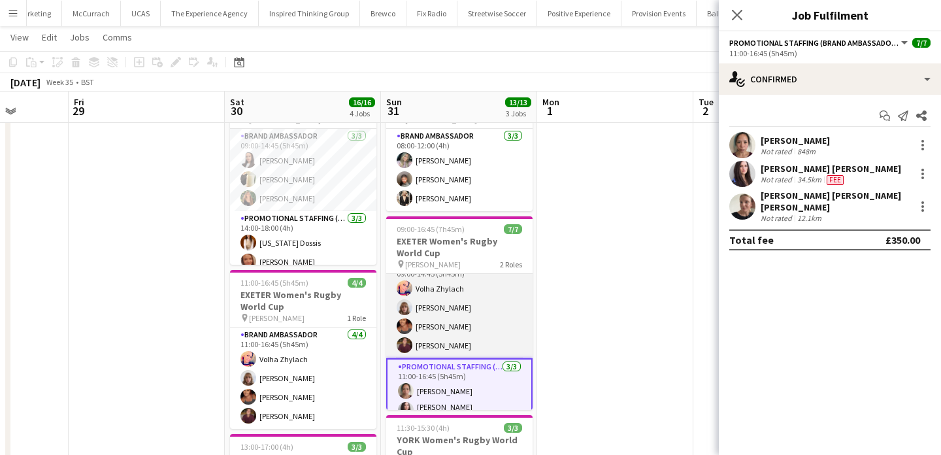
scroll to position [0, 0]
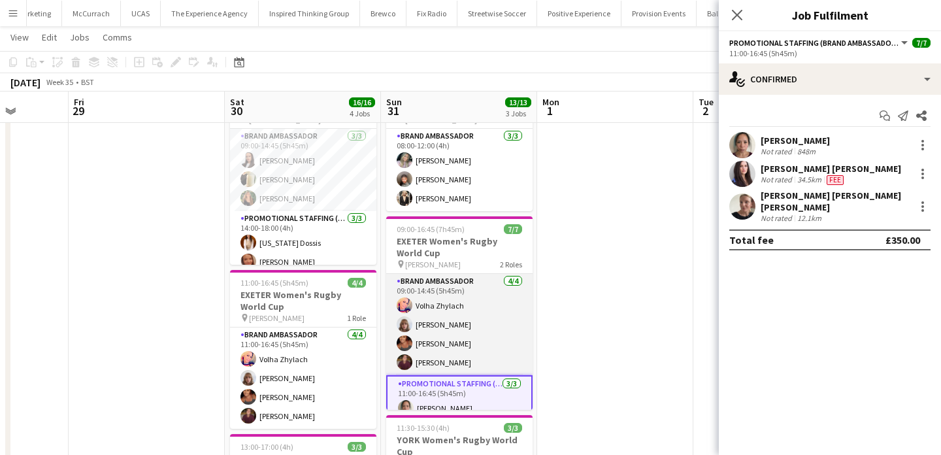
click at [485, 297] on app-card-role "Brand Ambassador [DATE] 09:00-14:45 (5h45m) [PERSON_NAME] [PERSON_NAME] [PERSON…" at bounding box center [459, 324] width 146 height 101
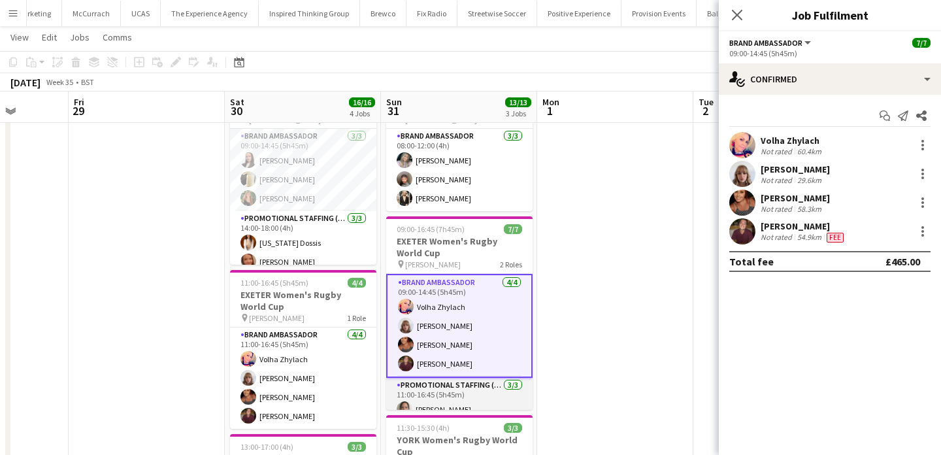
click at [478, 391] on app-card-role "Promotional Staffing (Brand Ambassadors) [DATE] 11:00-16:45 (5h45m) [PERSON_NAM…" at bounding box center [459, 423] width 146 height 90
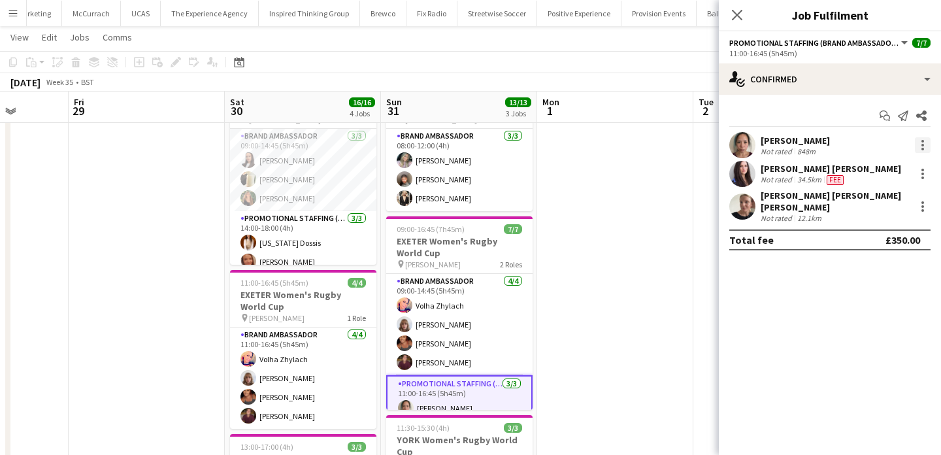
click at [917, 142] on div at bounding box center [923, 145] width 16 height 16
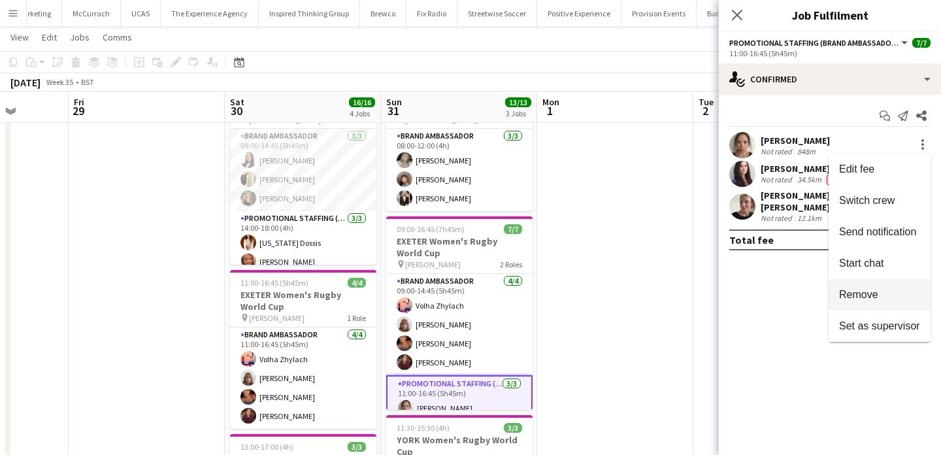
click at [883, 293] on span "Remove" at bounding box center [879, 295] width 81 height 12
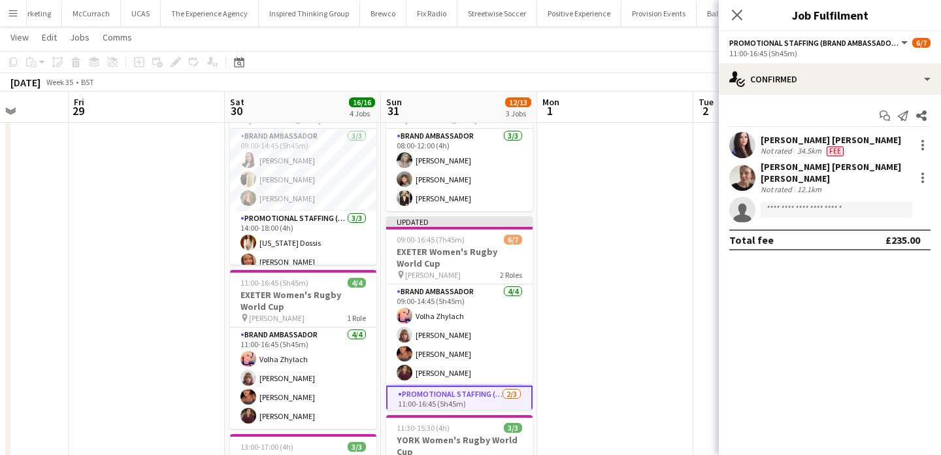
click at [604, 379] on app-date-cell at bounding box center [615, 407] width 156 height 682
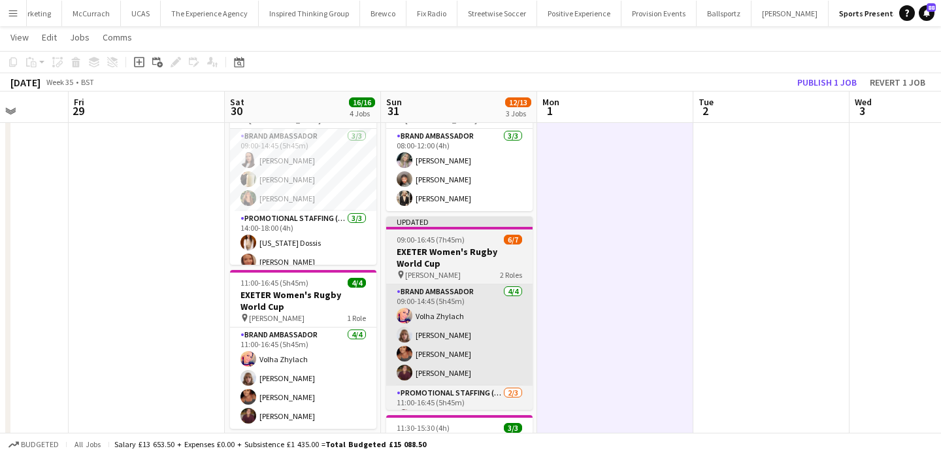
click at [479, 340] on app-card-role "Brand Ambassador [DATE] 09:00-14:45 (5h45m) [PERSON_NAME] [PERSON_NAME] [PERSON…" at bounding box center [459, 334] width 146 height 101
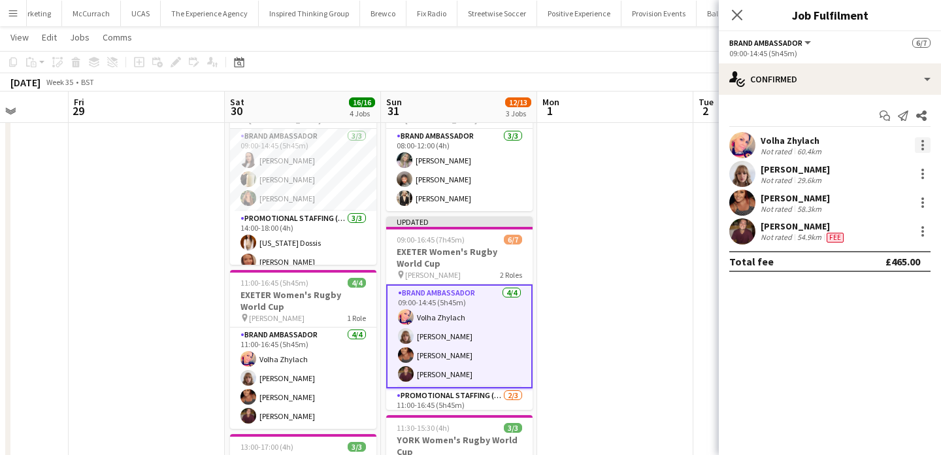
click at [923, 148] on div at bounding box center [922, 149] width 3 height 3
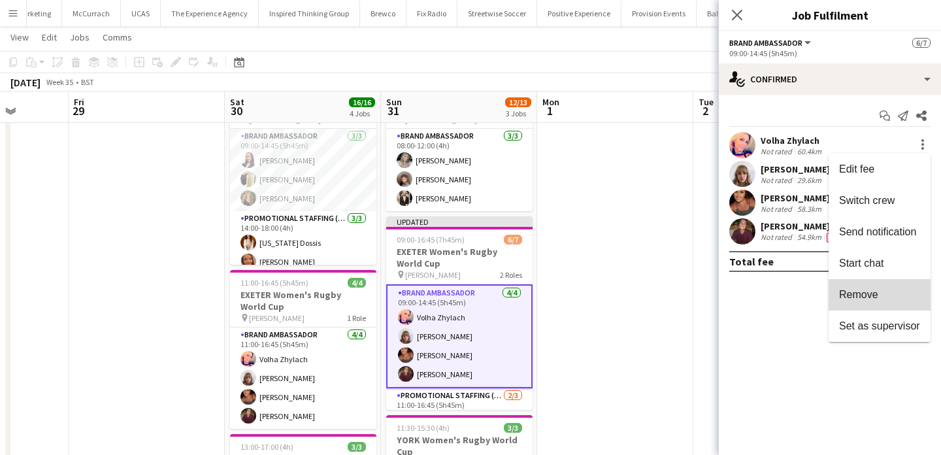
click at [883, 287] on button "Remove" at bounding box center [879, 294] width 102 height 31
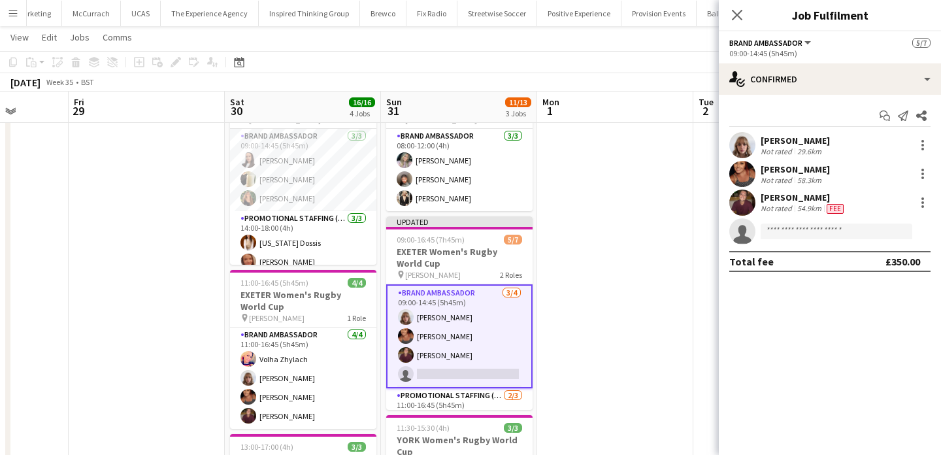
click at [655, 324] on app-date-cell at bounding box center [615, 407] width 156 height 682
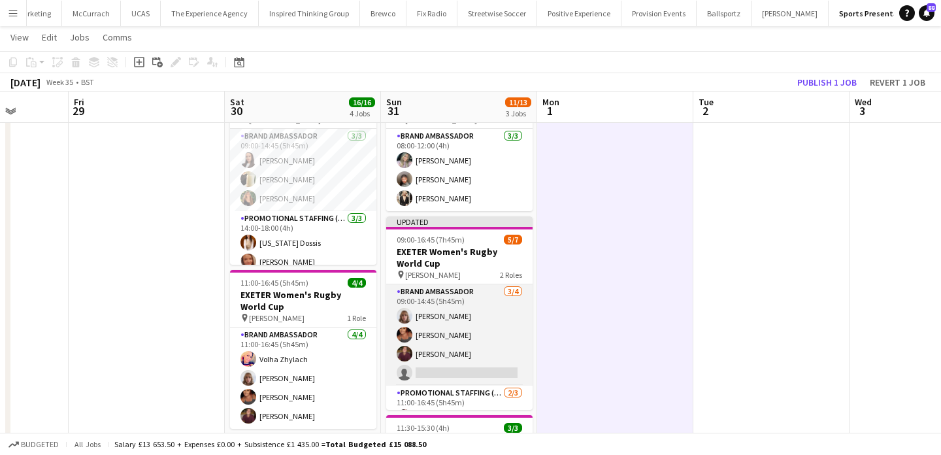
click at [489, 368] on app-card-role "Brand Ambassador [DATE] 09:00-14:45 (5h45m) [PERSON_NAME] [PERSON_NAME] [PERSON…" at bounding box center [459, 334] width 146 height 101
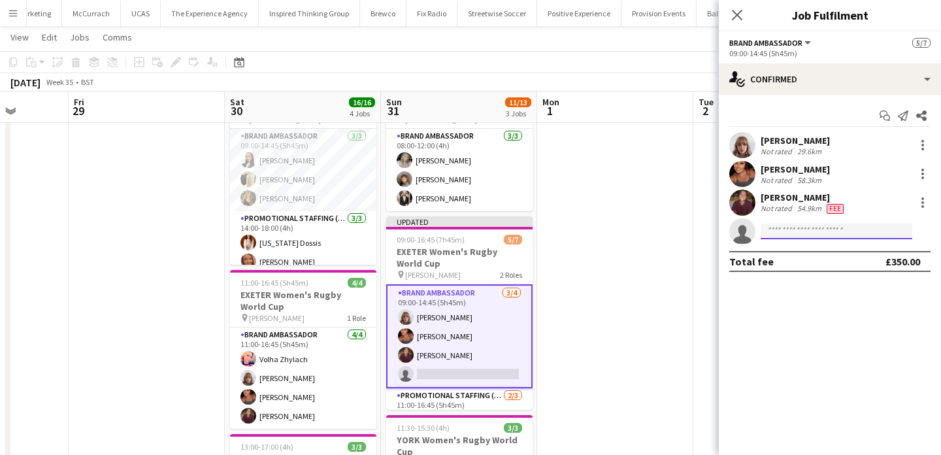
click at [804, 230] on input at bounding box center [836, 231] width 152 height 16
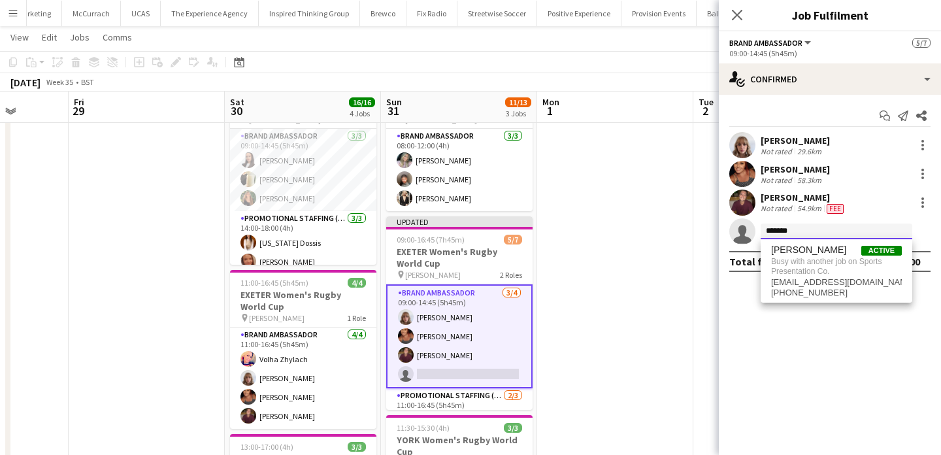
type input "*******"
click at [610, 287] on app-date-cell at bounding box center [615, 407] width 156 height 682
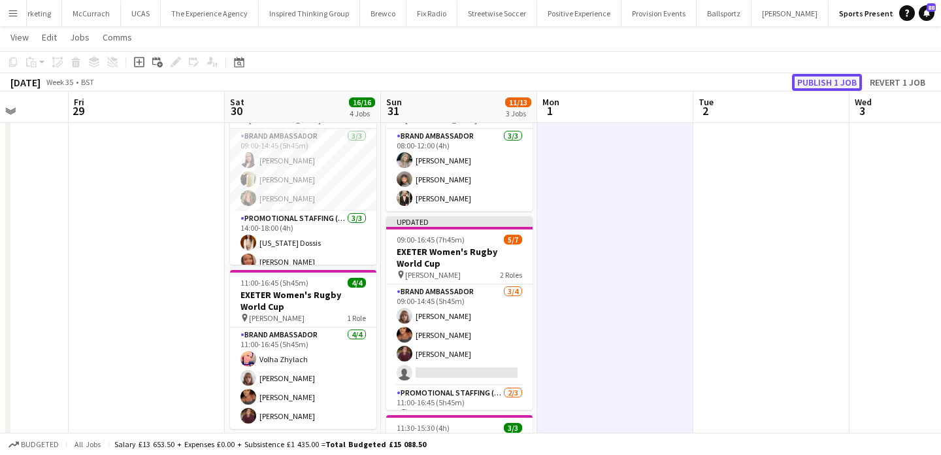
click at [832, 77] on button "Publish 1 job" at bounding box center [827, 82] width 70 height 17
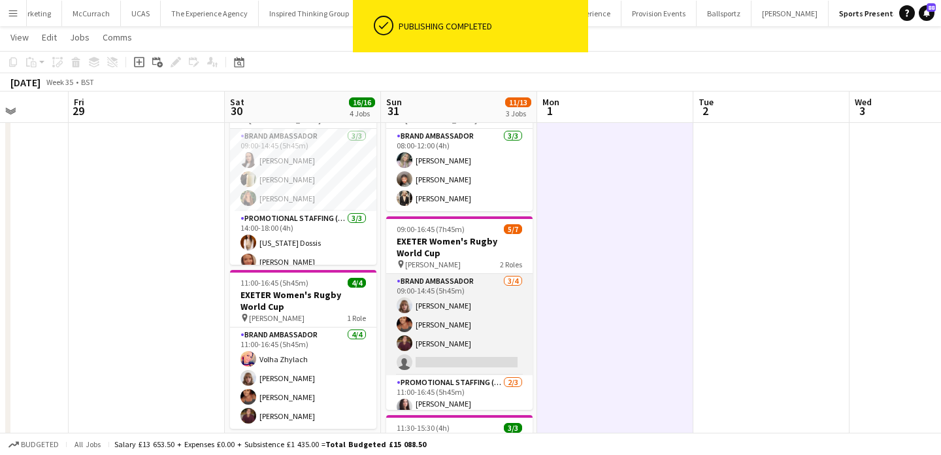
click at [445, 355] on app-card-role "Brand Ambassador [DATE] 09:00-14:45 (5h45m) [PERSON_NAME] [PERSON_NAME] [PERSON…" at bounding box center [459, 324] width 146 height 101
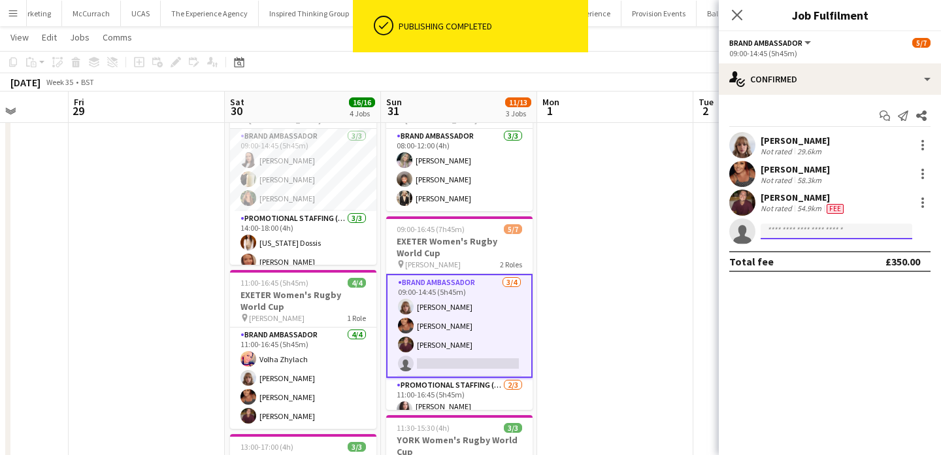
click at [798, 233] on input at bounding box center [836, 231] width 152 height 16
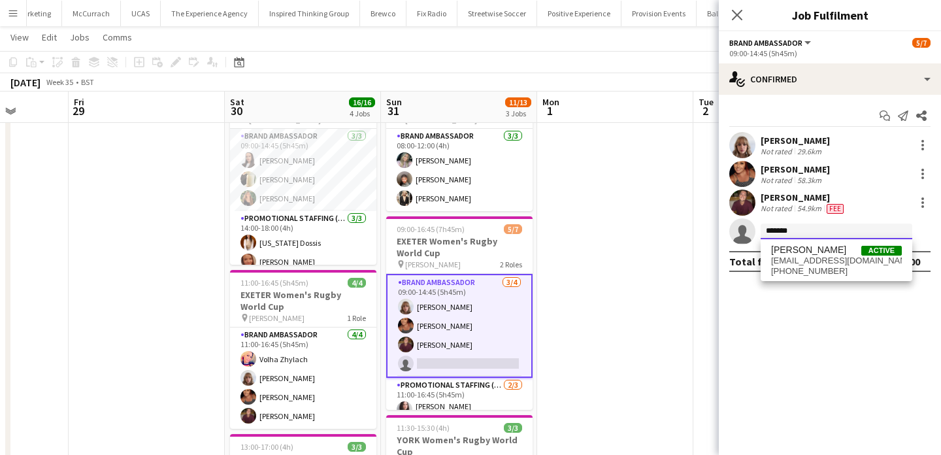
type input "*******"
click at [792, 255] on span "[PERSON_NAME]" at bounding box center [808, 249] width 75 height 11
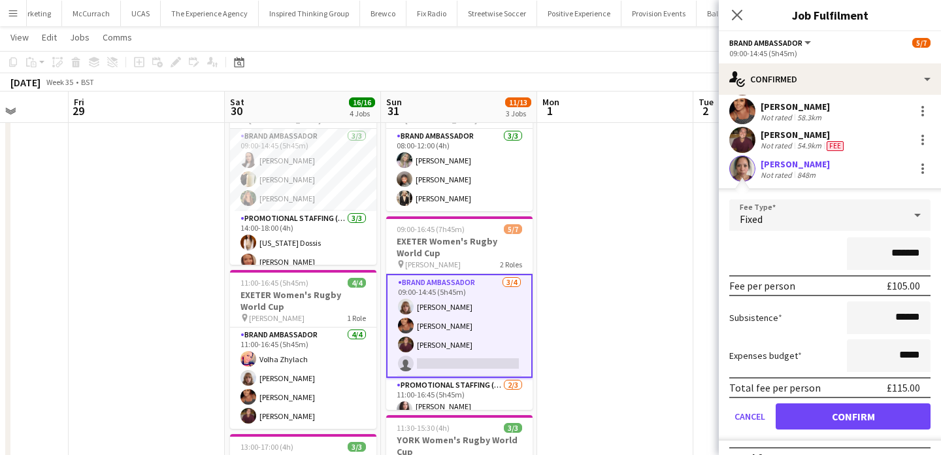
scroll to position [82, 0]
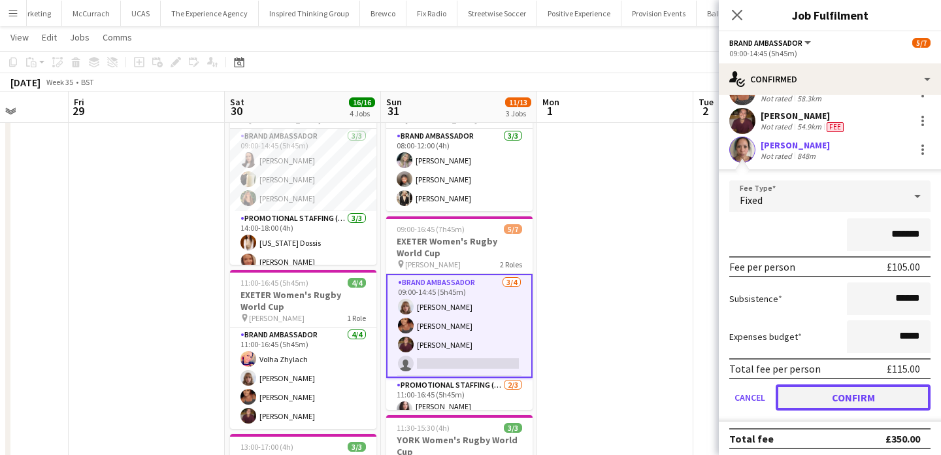
click at [863, 391] on button "Confirm" at bounding box center [852, 397] width 155 height 26
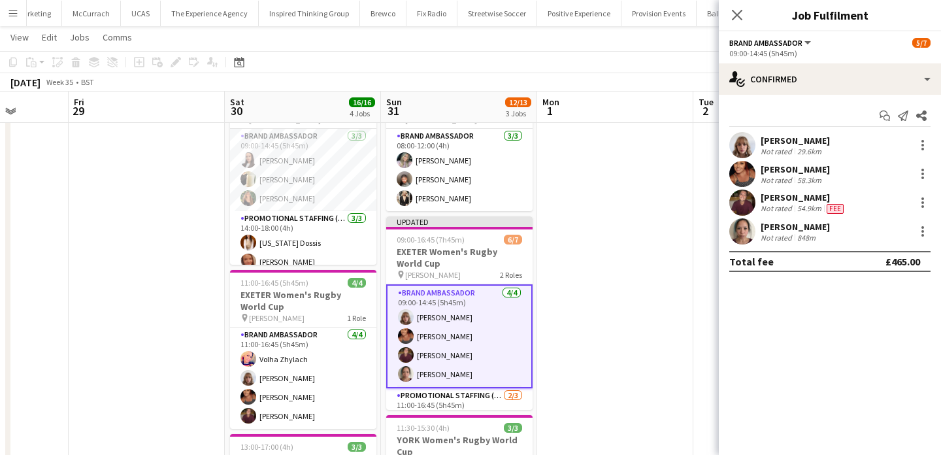
click at [579, 332] on app-date-cell at bounding box center [615, 407] width 156 height 682
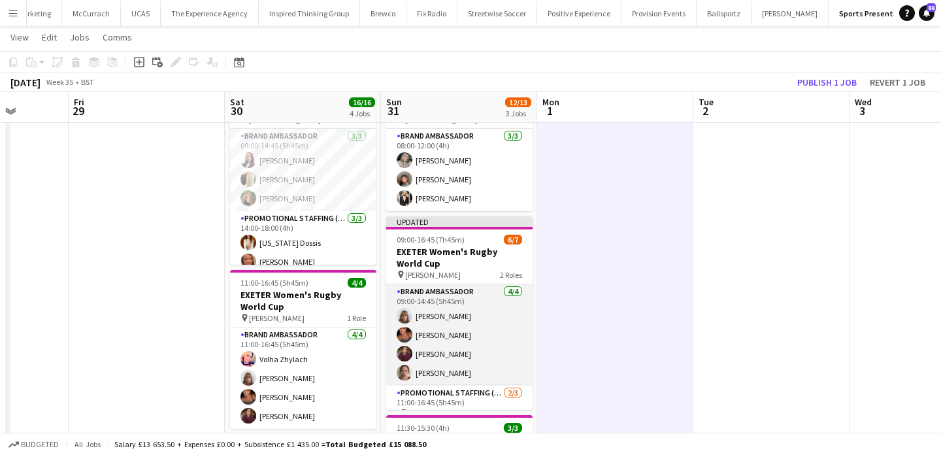
scroll to position [58, 0]
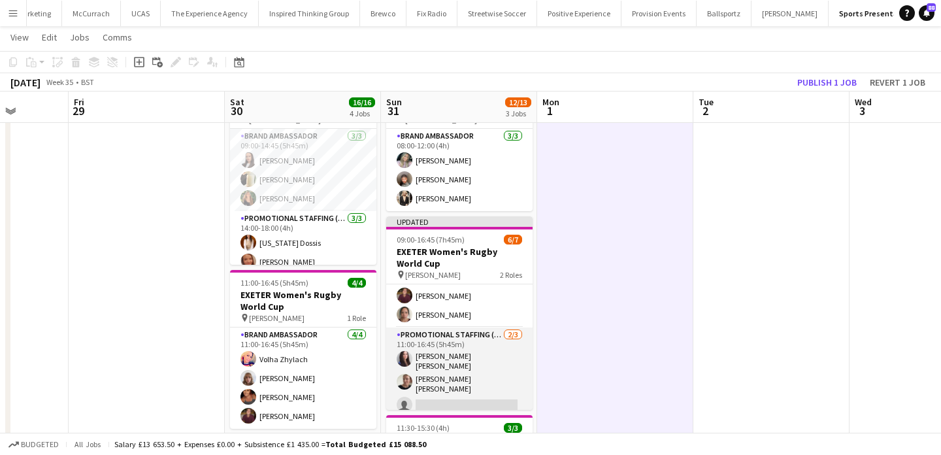
click at [498, 385] on app-card-role "Promotional Staffing (Brand Ambassadors) [DATE] 11:00-16:45 (5h45m) [PERSON_NAM…" at bounding box center [459, 372] width 146 height 90
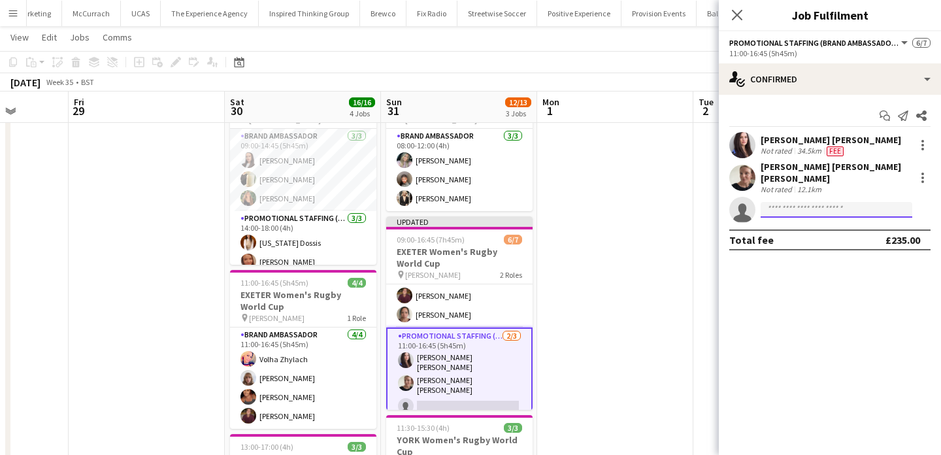
click at [837, 204] on input at bounding box center [836, 210] width 152 height 16
type input "*"
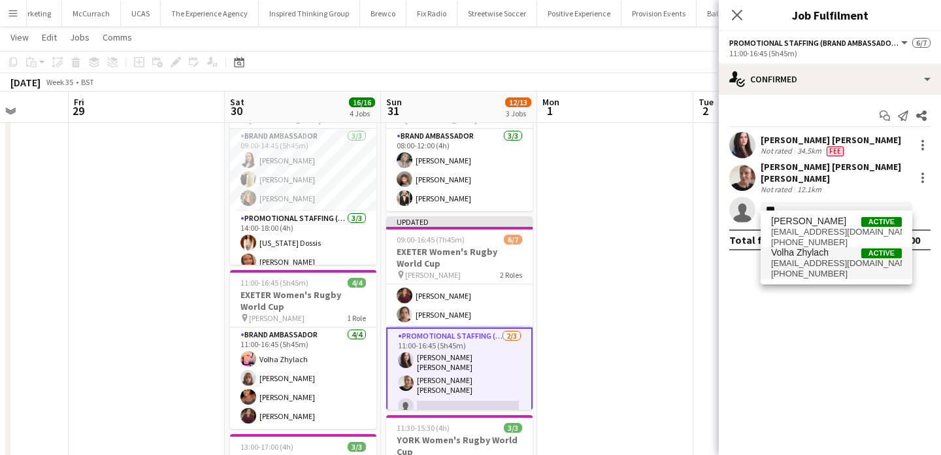
type input "***"
click at [814, 259] on span "[EMAIL_ADDRESS][DOMAIN_NAME]" at bounding box center [836, 263] width 131 height 10
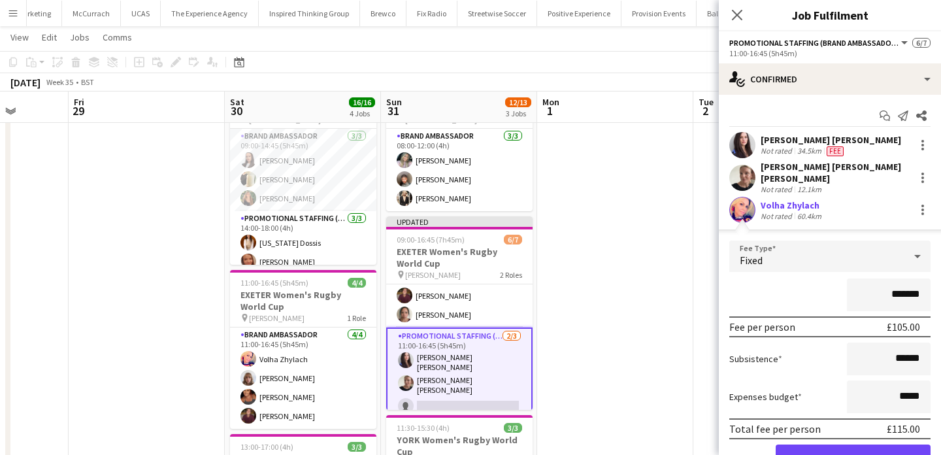
scroll to position [57, 0]
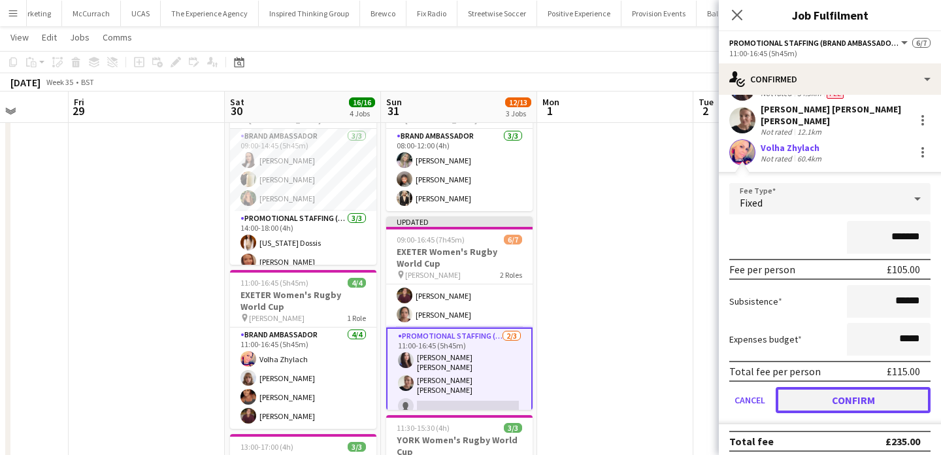
click at [845, 398] on button "Confirm" at bounding box center [852, 400] width 155 height 26
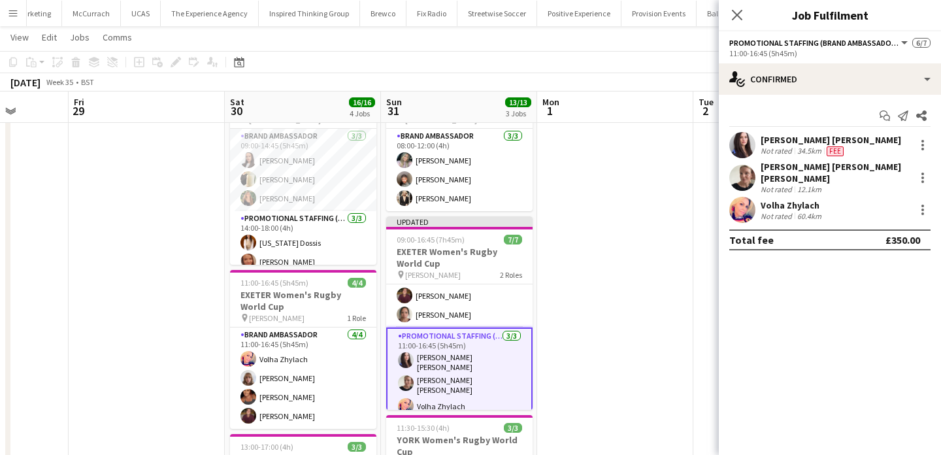
scroll to position [0, 0]
click at [613, 336] on app-date-cell at bounding box center [615, 407] width 156 height 682
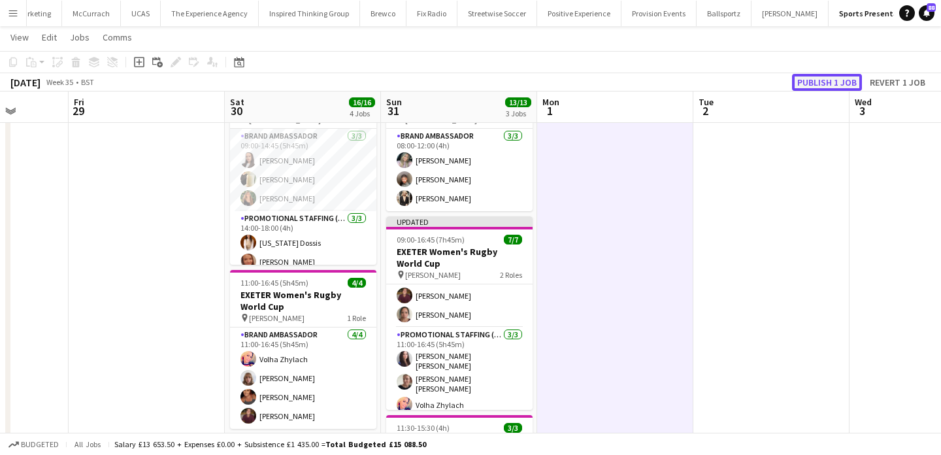
click at [820, 78] on button "Publish 1 job" at bounding box center [827, 82] width 70 height 17
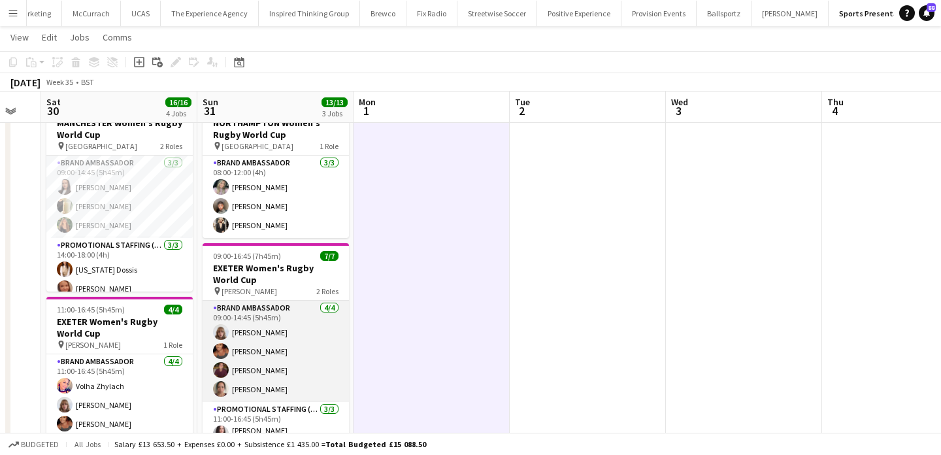
click at [272, 380] on app-card-role "Brand Ambassador [DATE] 09:00-14:45 (5h45m) [PERSON_NAME] [PERSON_NAME] [PERSON…" at bounding box center [276, 350] width 146 height 101
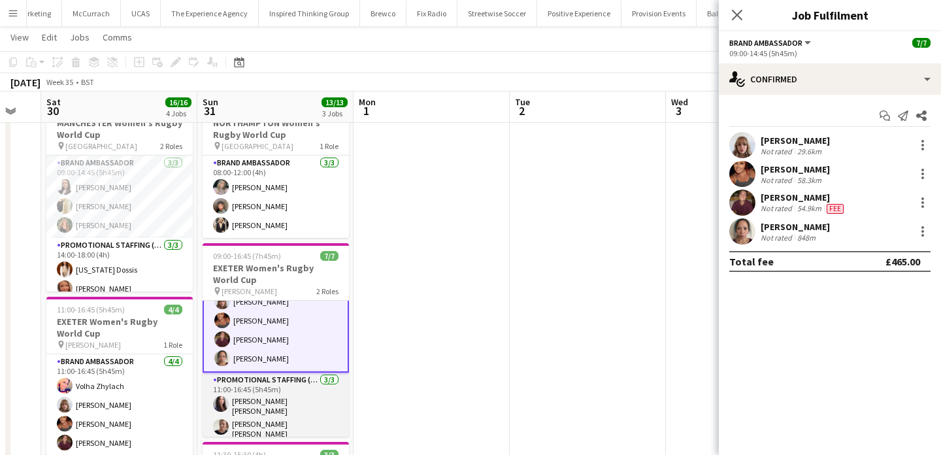
scroll to position [50, 0]
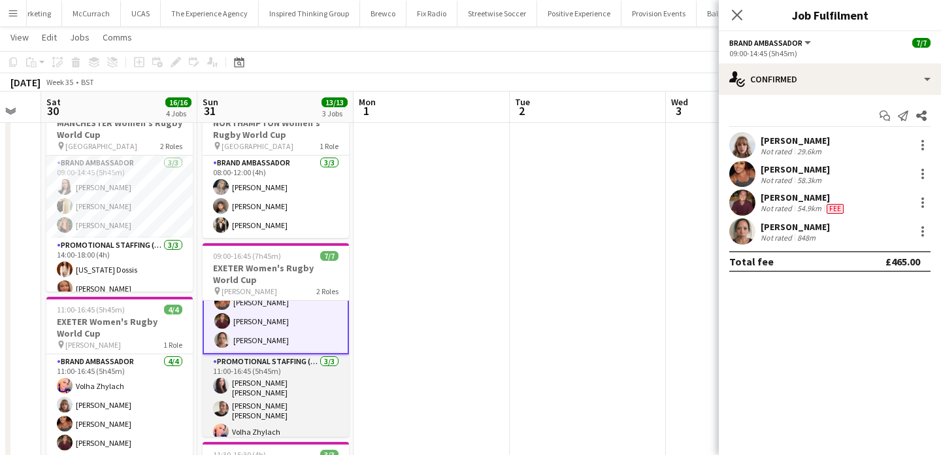
click at [274, 423] on app-card-role "Promotional Staffing (Brand Ambassadors) [DATE] 11:00-16:45 (5h45m) [PERSON_NAM…" at bounding box center [276, 399] width 146 height 90
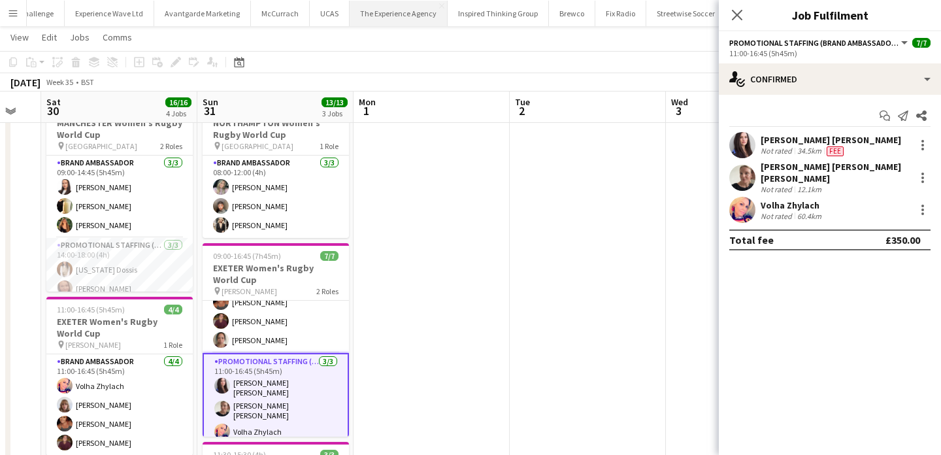
scroll to position [0, 100]
click at [118, 5] on button "Experience Wave Ltd Close" at bounding box center [115, 13] width 89 height 25
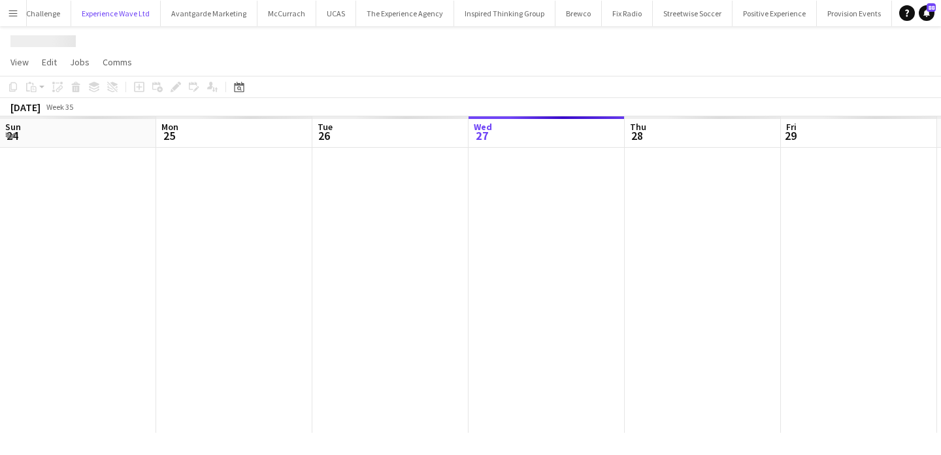
scroll to position [0, 312]
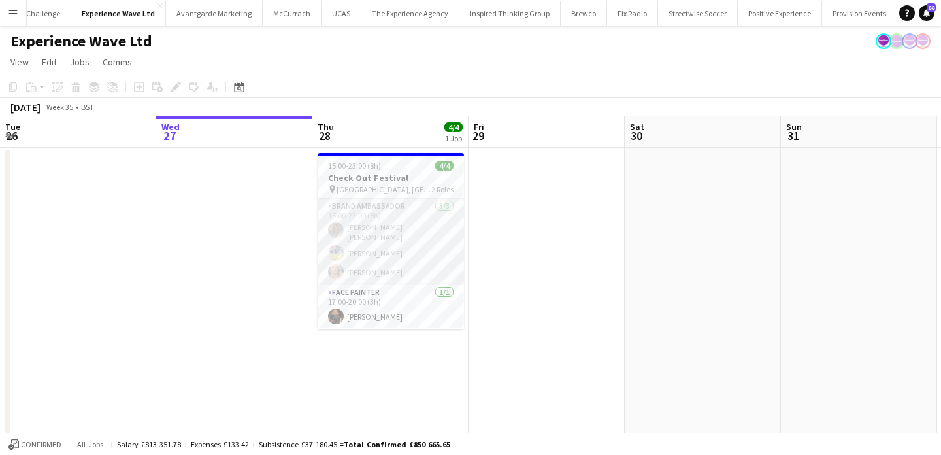
click at [367, 226] on app-card-role "Brand Ambassador [DATE] 15:00-23:00 (8h) [PERSON_NAME] [PERSON_NAME] [PERSON_NA…" at bounding box center [390, 242] width 146 height 86
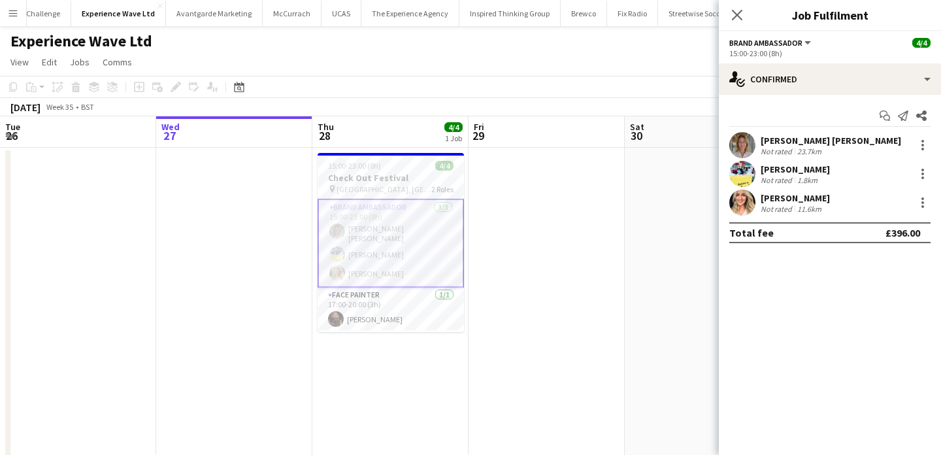
click at [852, 52] on div "15:00-23:00 (8h)" at bounding box center [829, 53] width 201 height 10
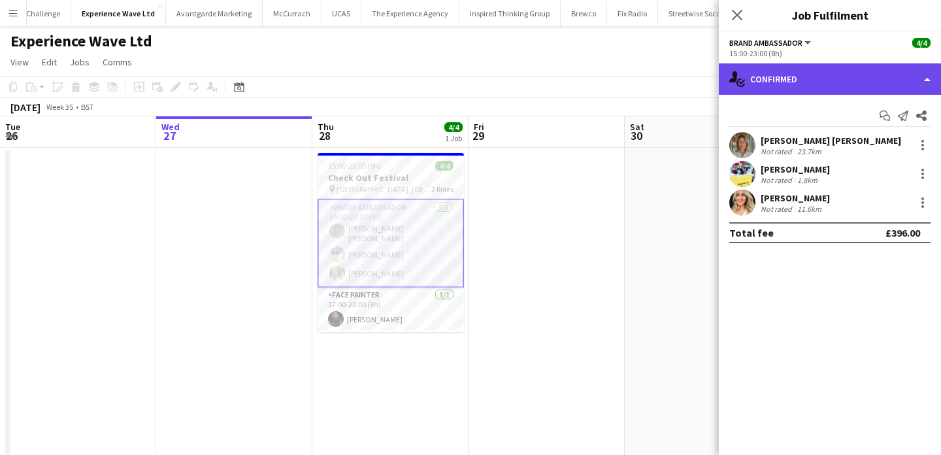
click at [852, 72] on div "single-neutral-actions-check-2 Confirmed" at bounding box center [830, 78] width 222 height 31
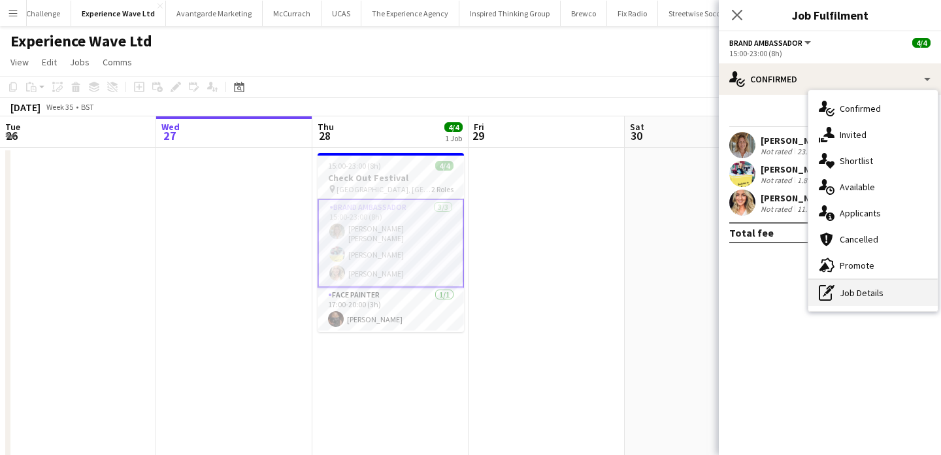
click at [855, 287] on div "pen-write Job Details" at bounding box center [872, 293] width 129 height 26
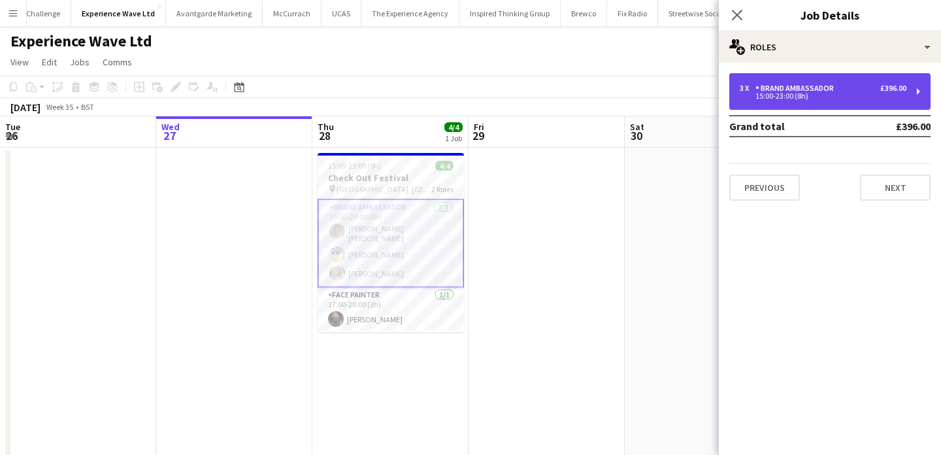
click at [827, 88] on div "Brand Ambassador" at bounding box center [797, 88] width 84 height 9
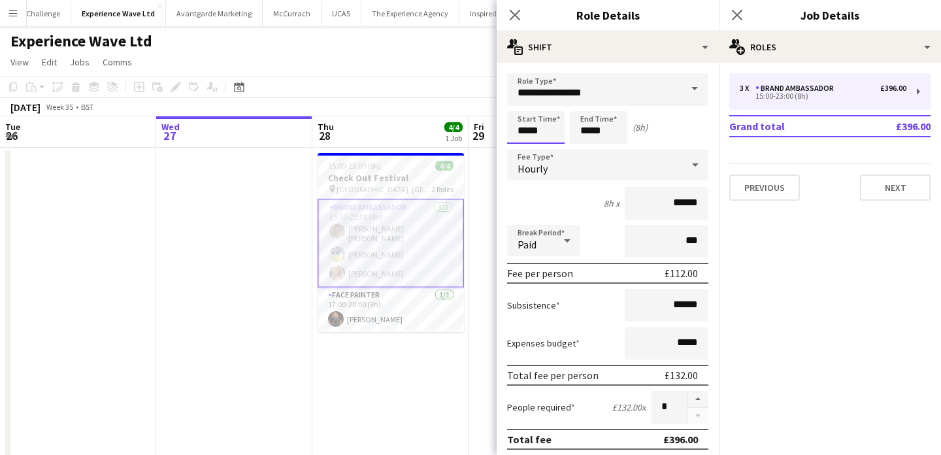
click at [546, 135] on input "*****" at bounding box center [535, 127] width 57 height 33
type input "*****"
click at [528, 144] on div at bounding box center [523, 150] width 26 height 13
click at [584, 142] on input "*****" at bounding box center [598, 127] width 57 height 33
click at [583, 148] on div at bounding box center [585, 150] width 26 height 13
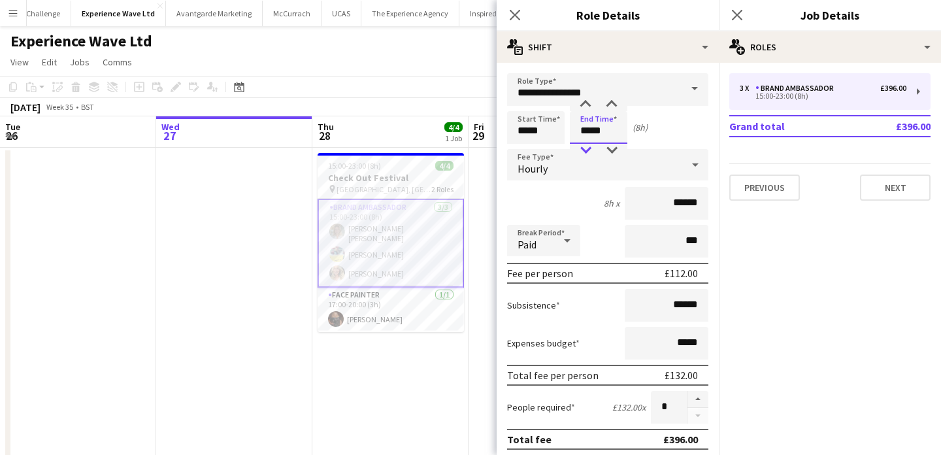
click at [583, 148] on div at bounding box center [585, 150] width 26 height 13
type input "*****"
click at [583, 148] on div at bounding box center [585, 150] width 26 height 13
click at [588, 178] on div "Hourly" at bounding box center [594, 164] width 175 height 31
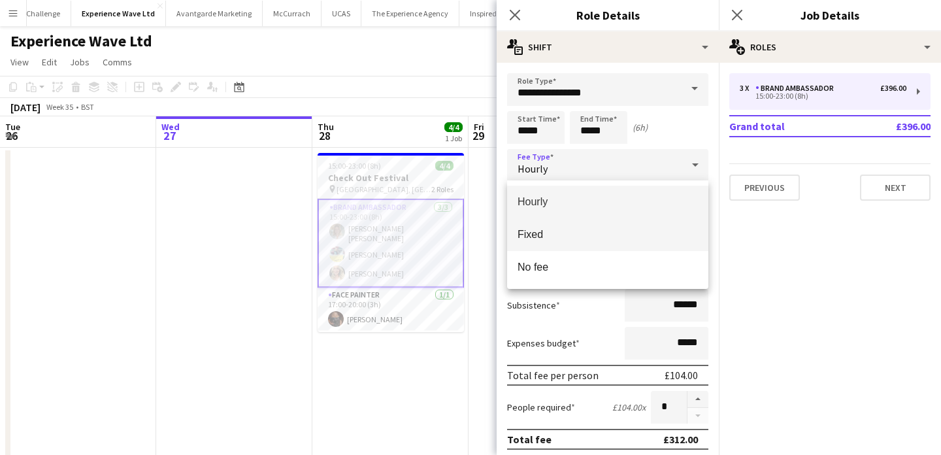
click at [596, 228] on span "Fixed" at bounding box center [607, 234] width 180 height 12
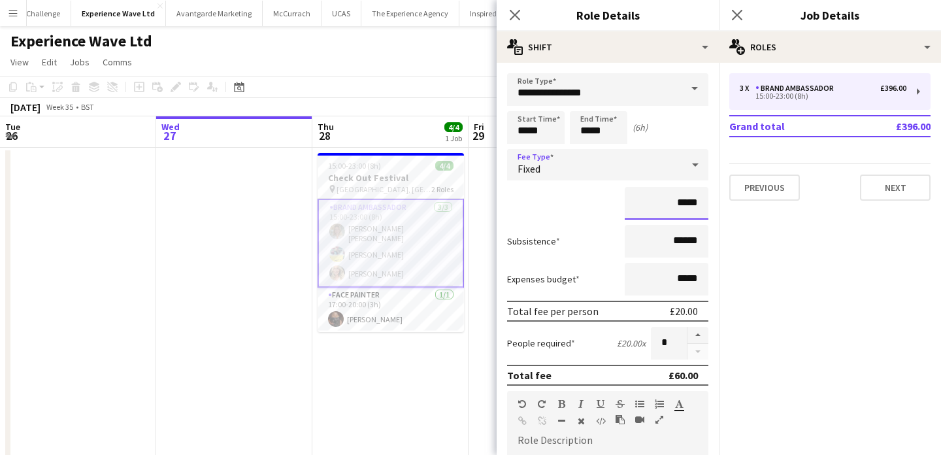
click at [686, 203] on input "*****" at bounding box center [667, 203] width 84 height 33
type input "*******"
click at [423, 389] on app-date-cell "15:00-23:00 (8h) 4/4 Check Out Festival pin [GEOGRAPHIC_DATA], [GEOGRAPHIC_DATA…" at bounding box center [390, 454] width 156 height 613
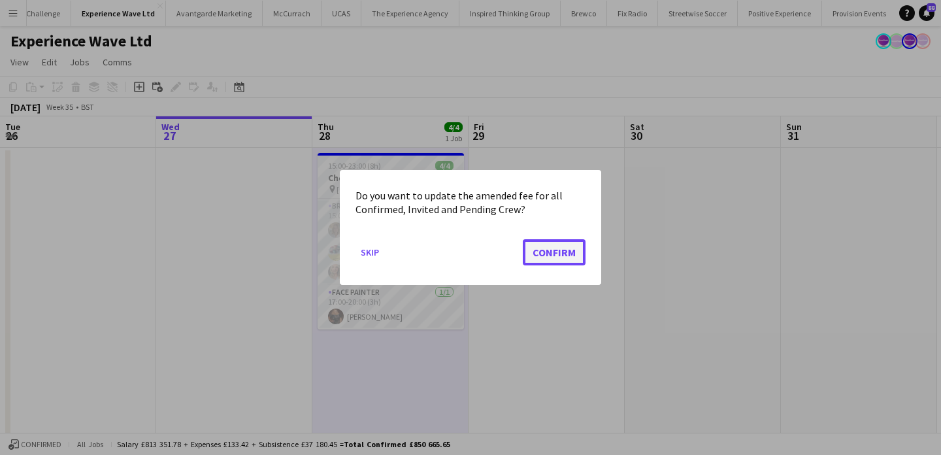
click at [555, 253] on button "Confirm" at bounding box center [554, 252] width 63 height 26
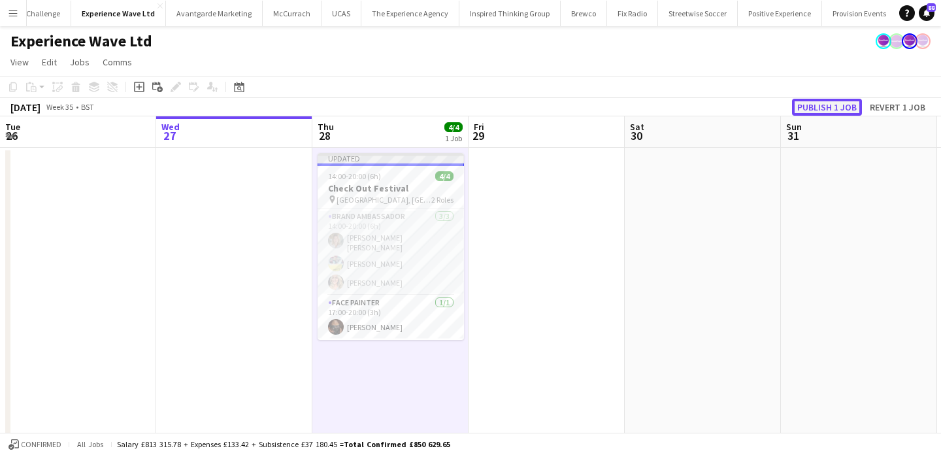
click at [811, 102] on button "Publish 1 job" at bounding box center [827, 107] width 70 height 17
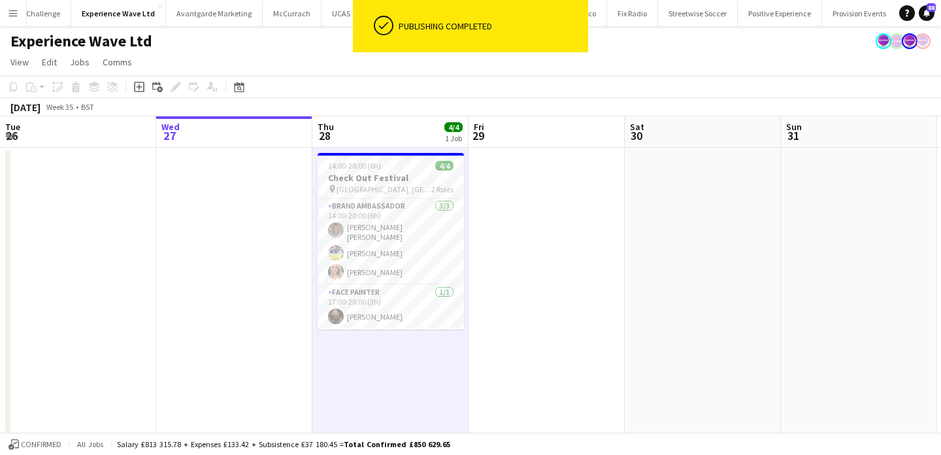
click at [436, 250] on app-card-role "Brand Ambassador [DATE] 14:00-20:00 (6h) [PERSON_NAME] [PERSON_NAME] [PERSON_NA…" at bounding box center [390, 242] width 146 height 86
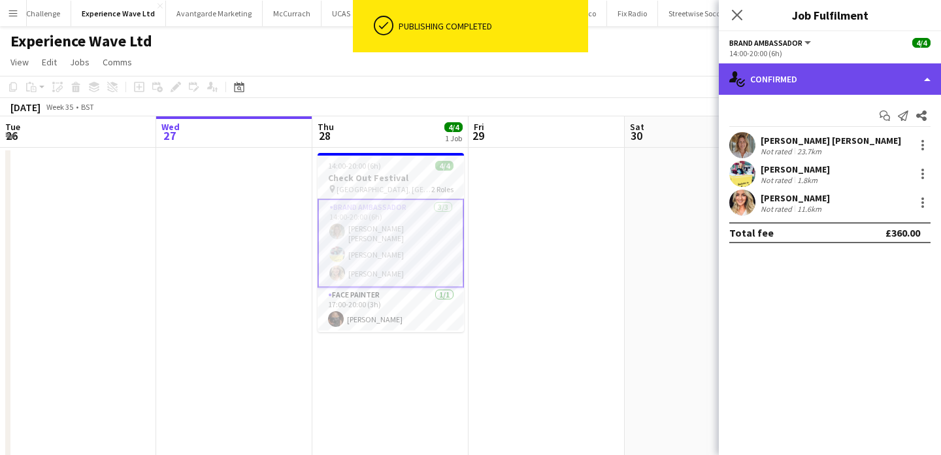
click at [813, 88] on div "single-neutral-actions-check-2 Confirmed" at bounding box center [830, 78] width 222 height 31
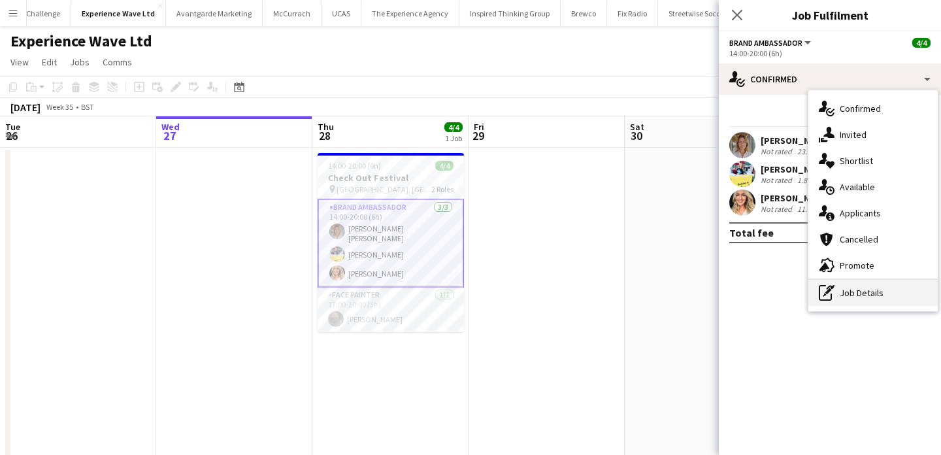
click at [848, 292] on div "pen-write Job Details" at bounding box center [872, 293] width 129 height 26
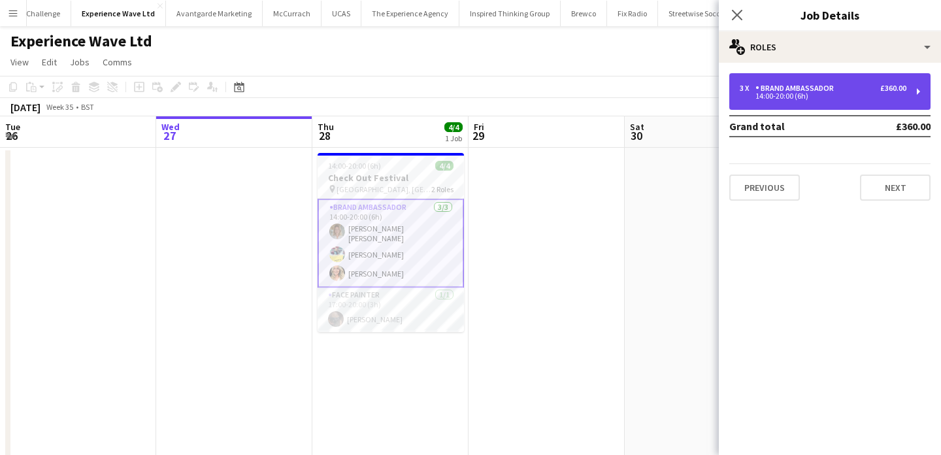
click at [838, 97] on div "14:00-20:00 (6h)" at bounding box center [822, 96] width 167 height 7
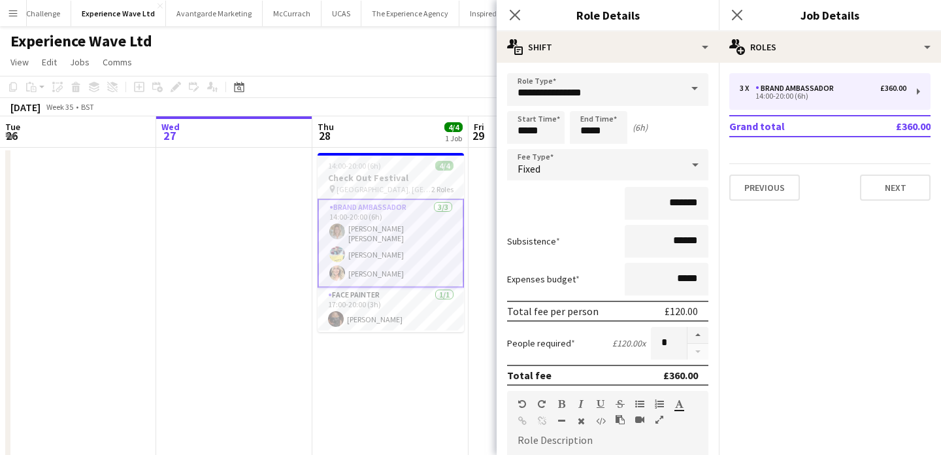
click at [368, 400] on app-date-cell "14:00-20:00 (6h) 4/4 Check Out Festival pin [GEOGRAPHIC_DATA], [GEOGRAPHIC_DATA…" at bounding box center [390, 454] width 156 height 613
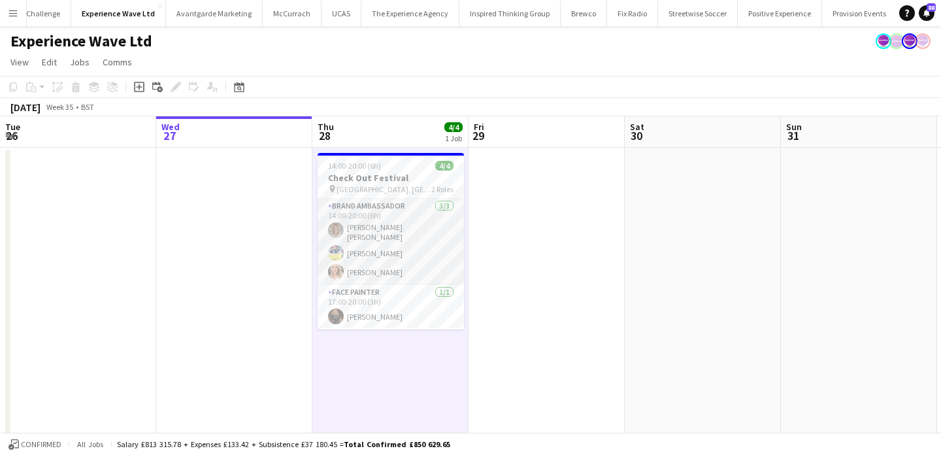
click at [423, 248] on app-card-role "Brand Ambassador [DATE] 14:00-20:00 (6h) [PERSON_NAME] [PERSON_NAME] [PERSON_NA…" at bounding box center [390, 242] width 146 height 86
